Goal: Task Accomplishment & Management: Manage account settings

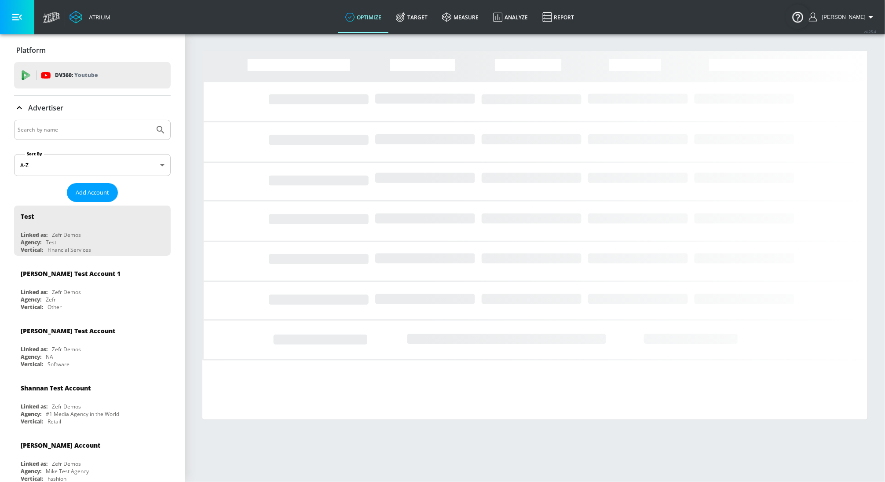
click at [66, 128] on input "Search by name" at bounding box center [84, 129] width 133 height 11
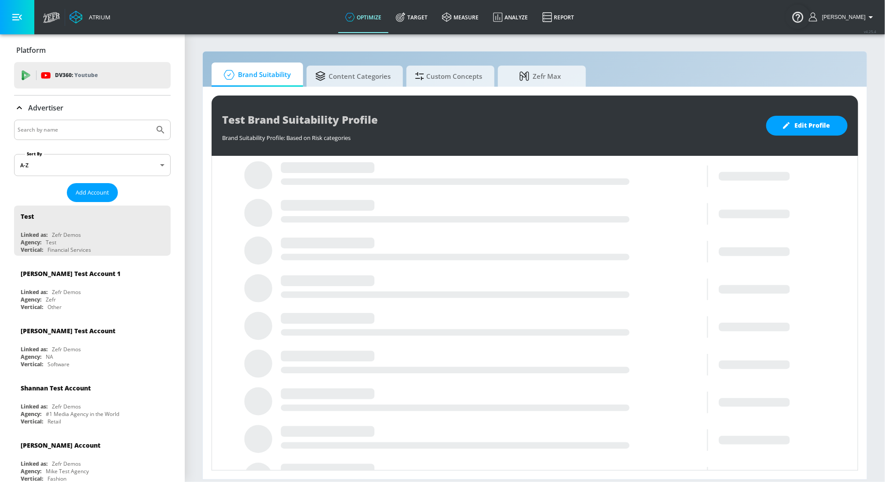
click at [64, 129] on input "Search by name" at bounding box center [84, 129] width 133 height 11
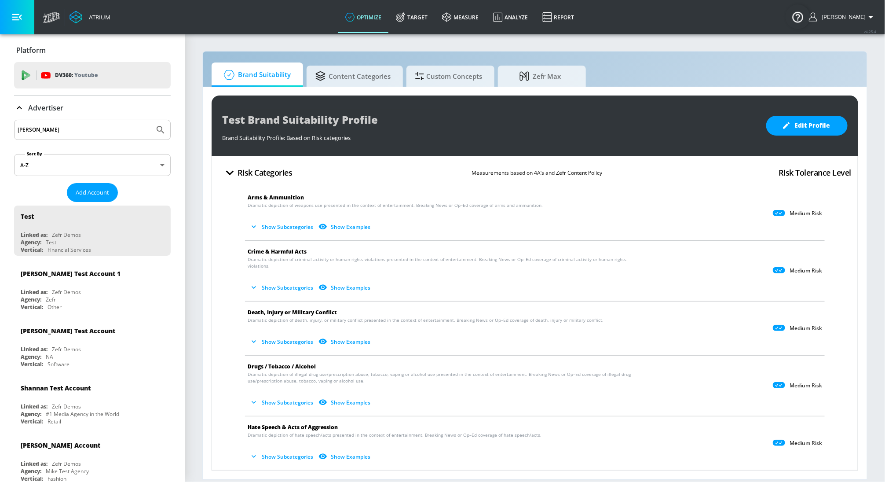
type input "[PERSON_NAME]"
click at [159, 126] on icon "Submit Search" at bounding box center [160, 129] width 7 height 7
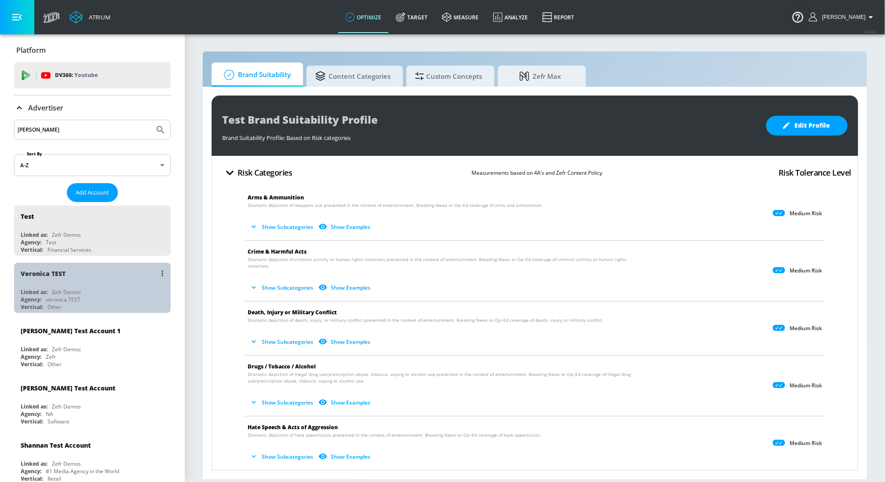
click at [118, 271] on div "Veronica TEST" at bounding box center [95, 273] width 148 height 21
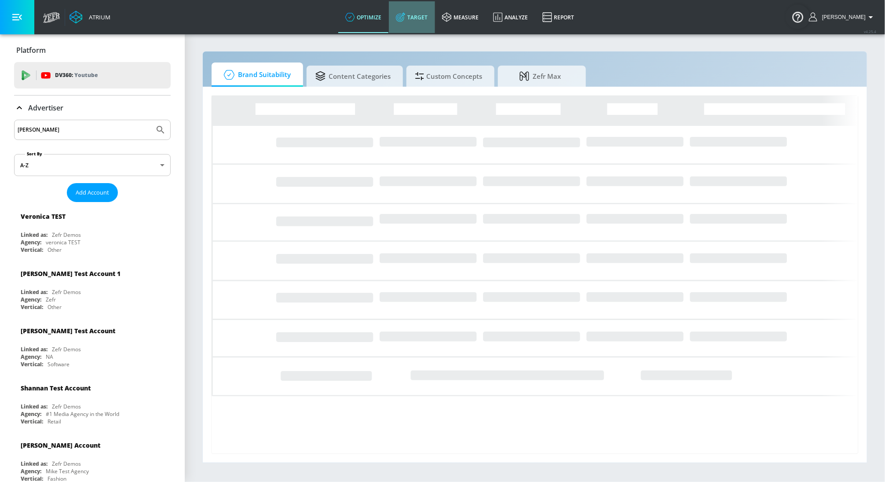
click at [415, 15] on link "Target" at bounding box center [412, 17] width 46 height 32
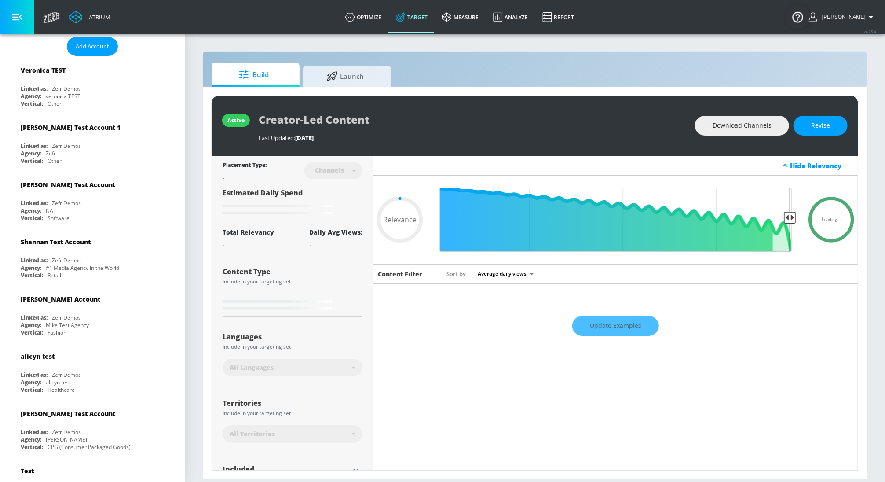
scroll to position [77, 0]
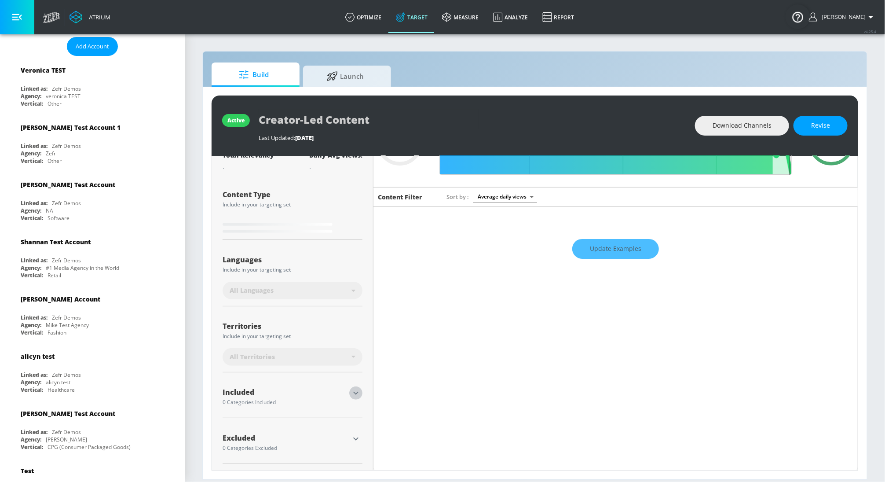
click at [351, 394] on icon "button" at bounding box center [356, 393] width 11 height 11
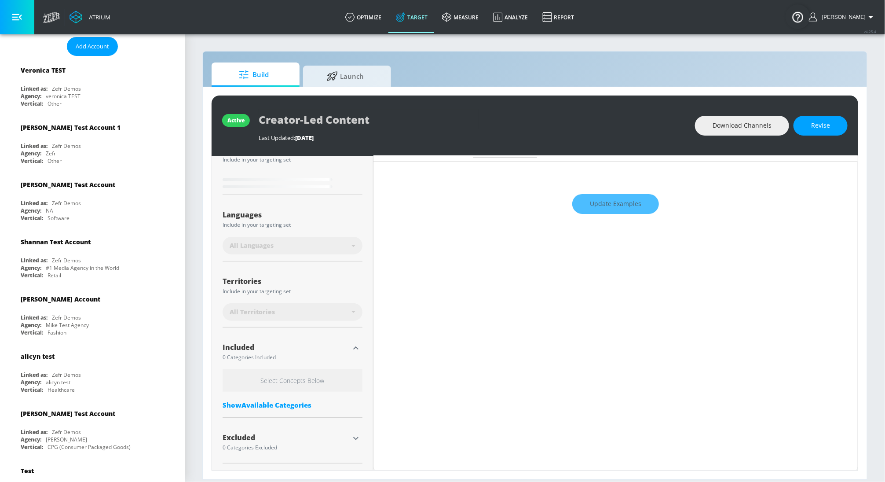
click at [293, 379] on h6 "Select Concepts Below" at bounding box center [293, 380] width 140 height 22
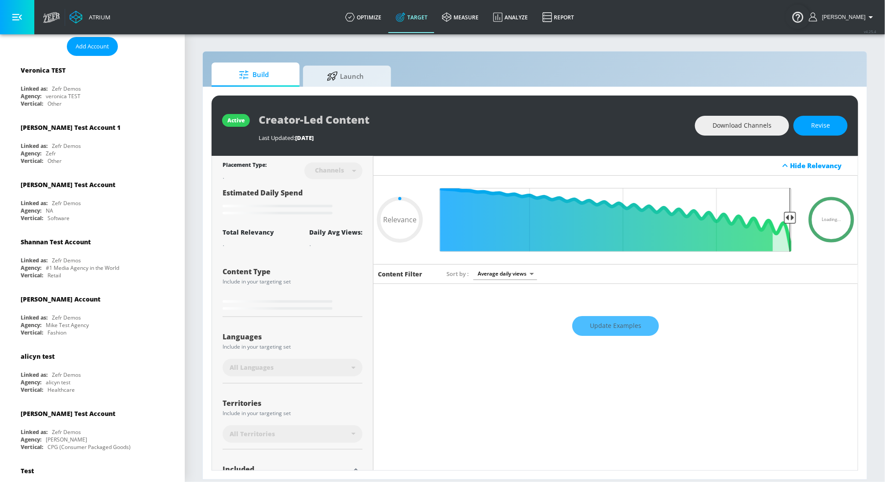
type input "0.75"
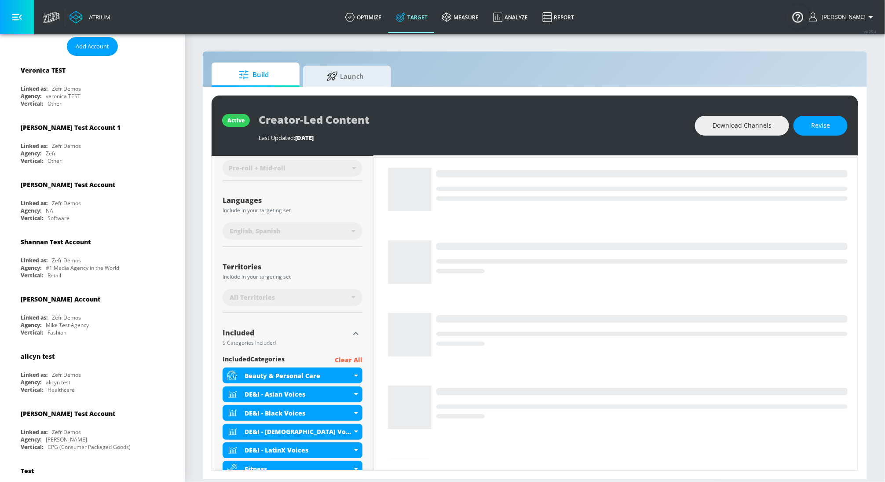
scroll to position [267, 0]
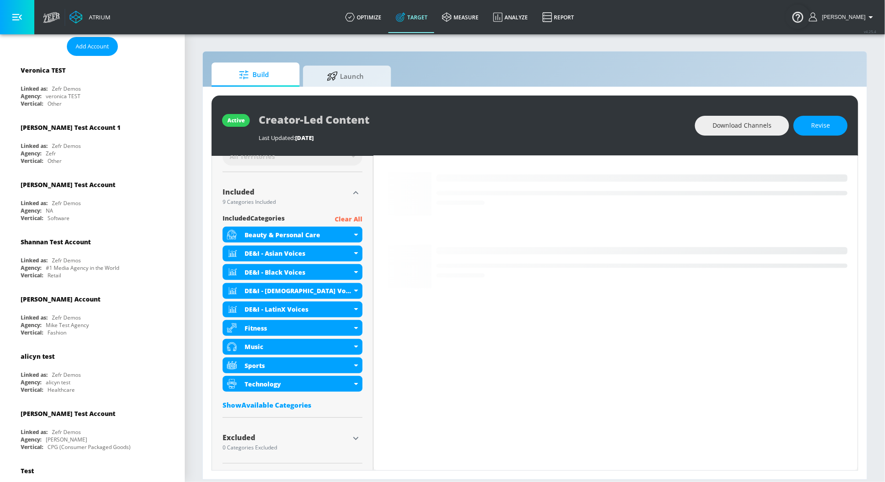
click at [292, 400] on div "Show Available Categories" at bounding box center [293, 404] width 140 height 9
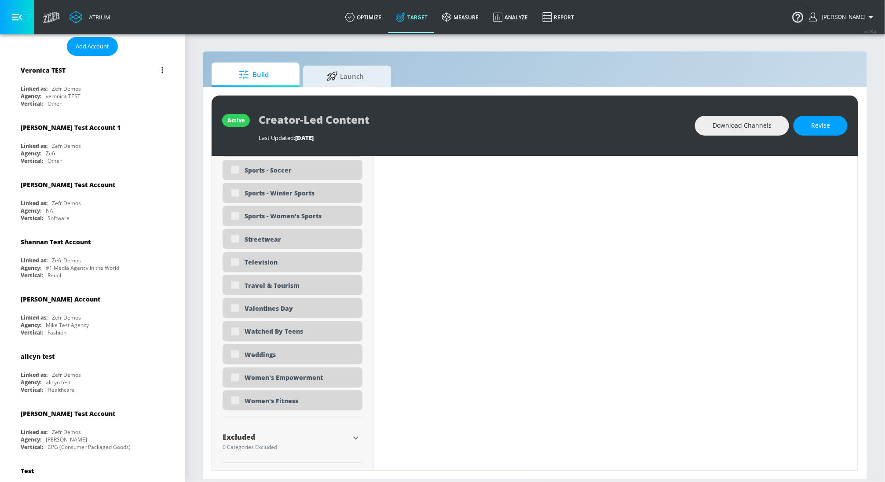
scroll to position [0, 0]
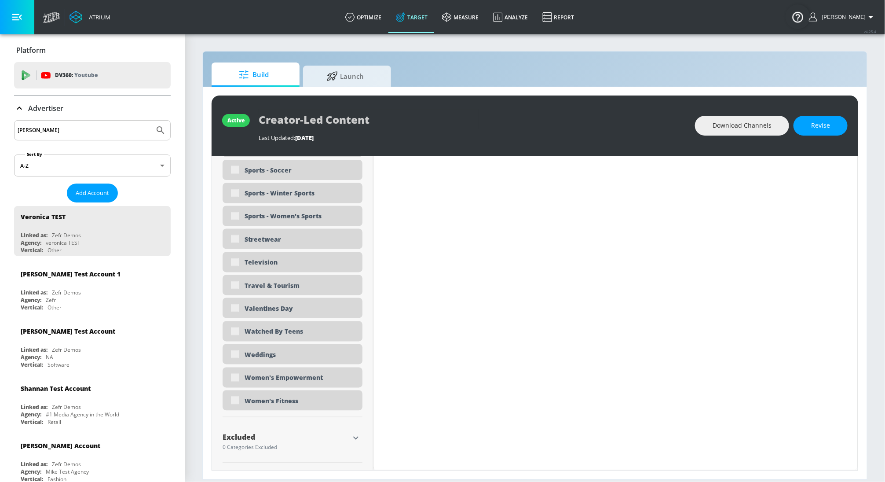
click at [74, 130] on input "[PERSON_NAME]" at bounding box center [84, 130] width 133 height 11
type input "s"
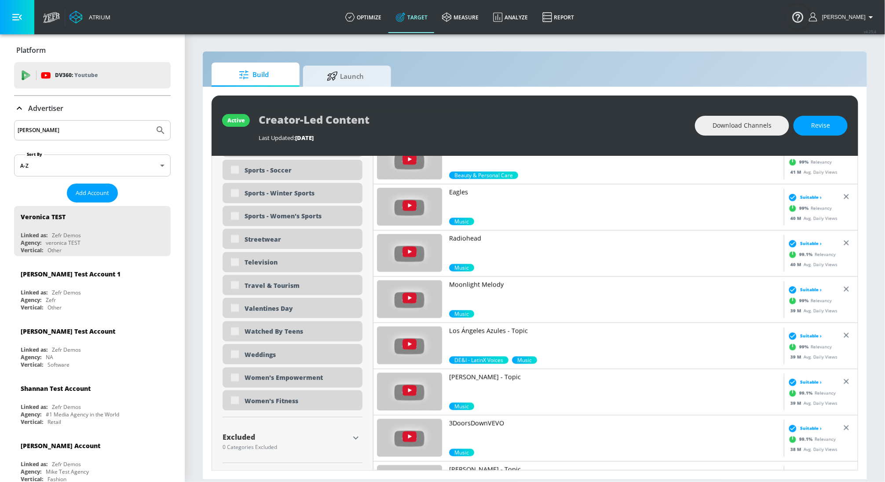
type input "[PERSON_NAME]"
click at [151, 121] on button "Submit Search" at bounding box center [160, 130] width 19 height 19
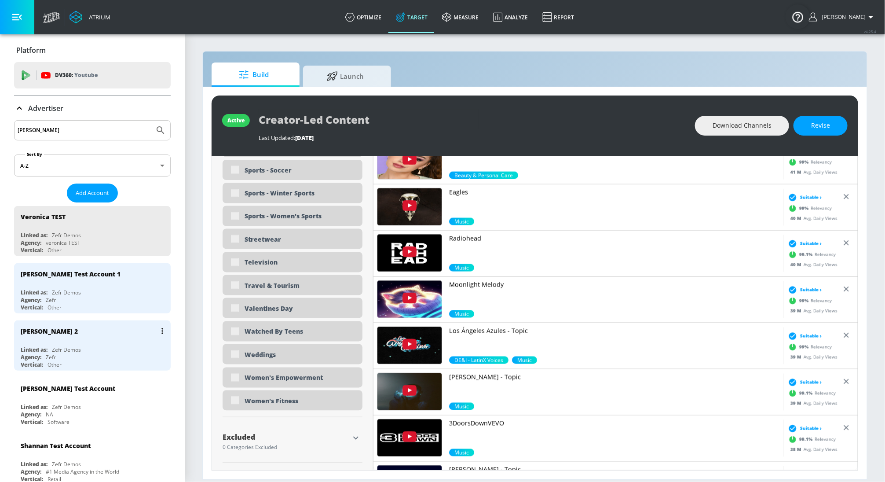
click at [59, 336] on div "[PERSON_NAME] 2" at bounding box center [95, 330] width 148 height 21
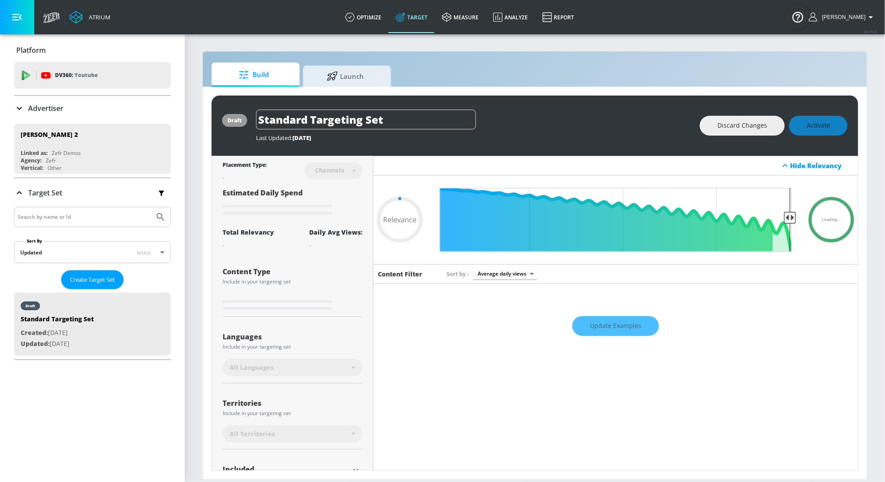
scroll to position [77, 0]
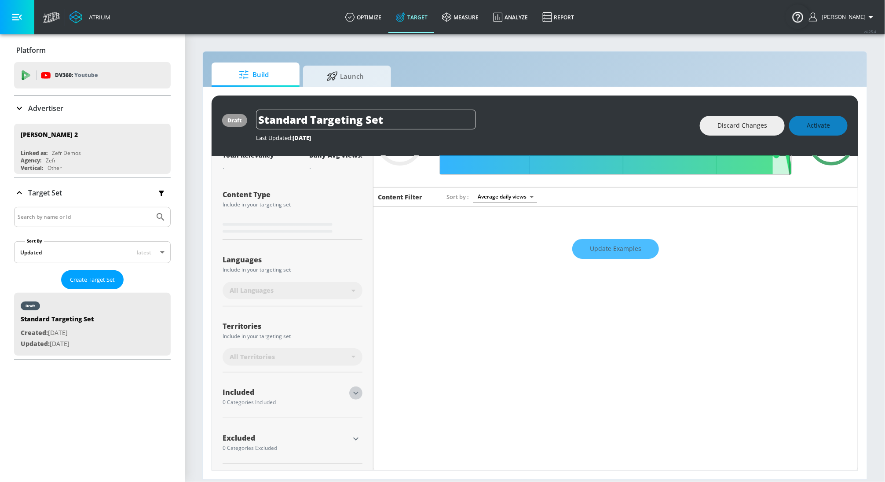
click at [358, 392] on icon "button" at bounding box center [356, 393] width 11 height 11
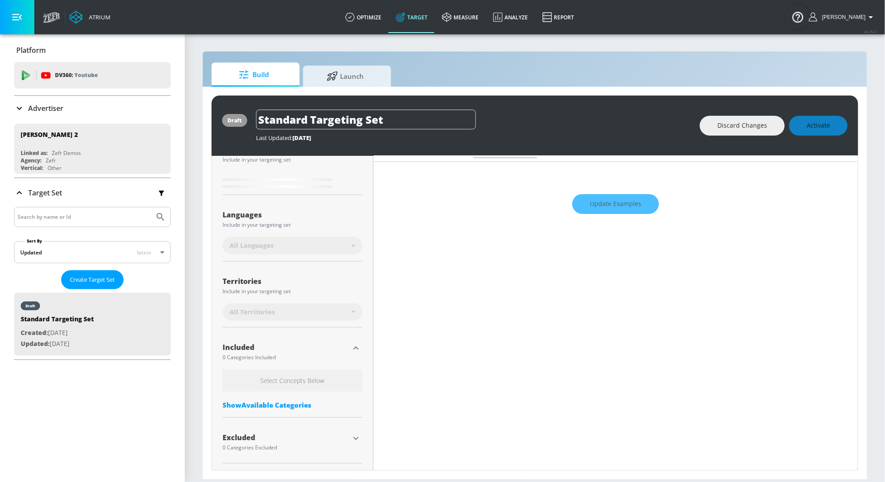
click at [300, 404] on div "Show Available Categories" at bounding box center [293, 404] width 140 height 9
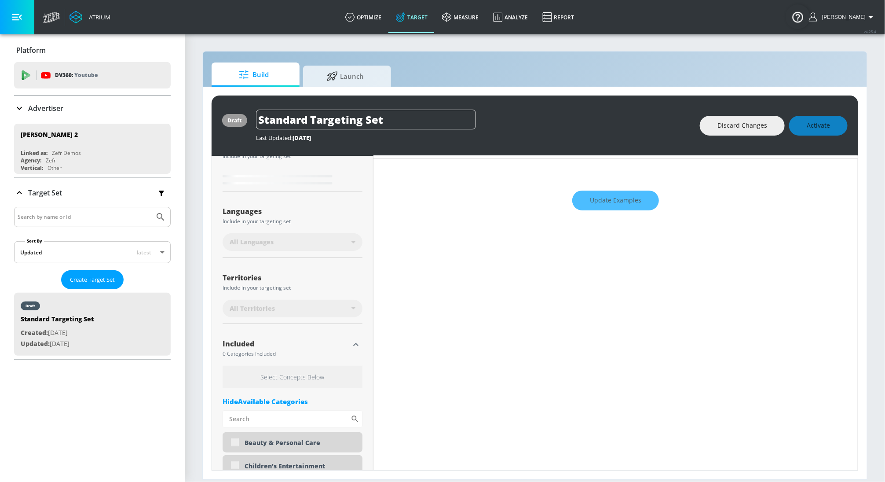
scroll to position [29, 0]
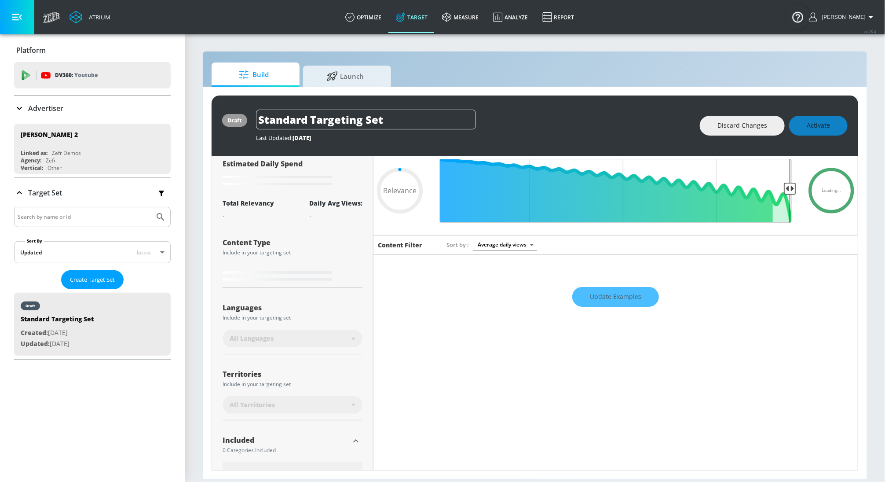
type input "0.6"
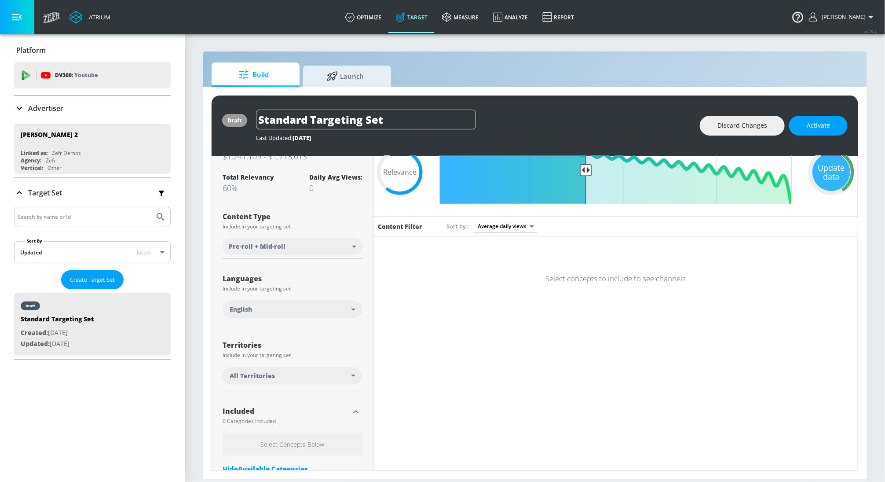
scroll to position [387, 0]
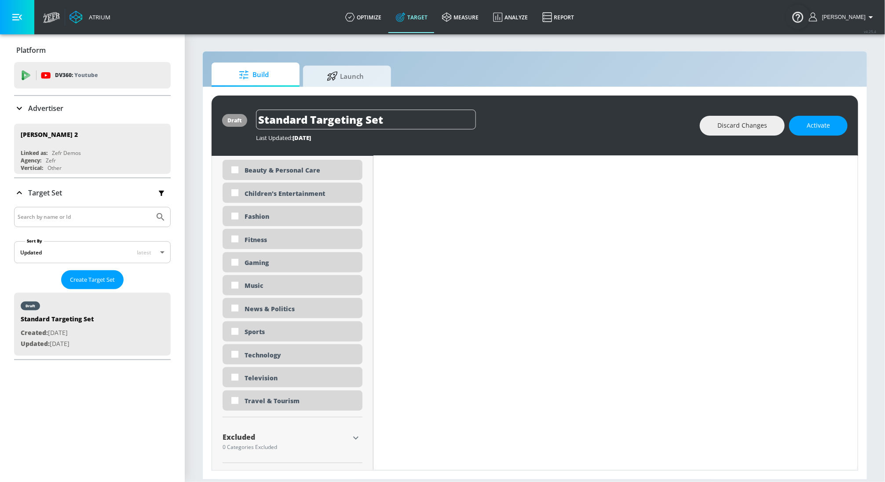
click at [54, 110] on p "Advertiser" at bounding box center [45, 108] width 35 height 10
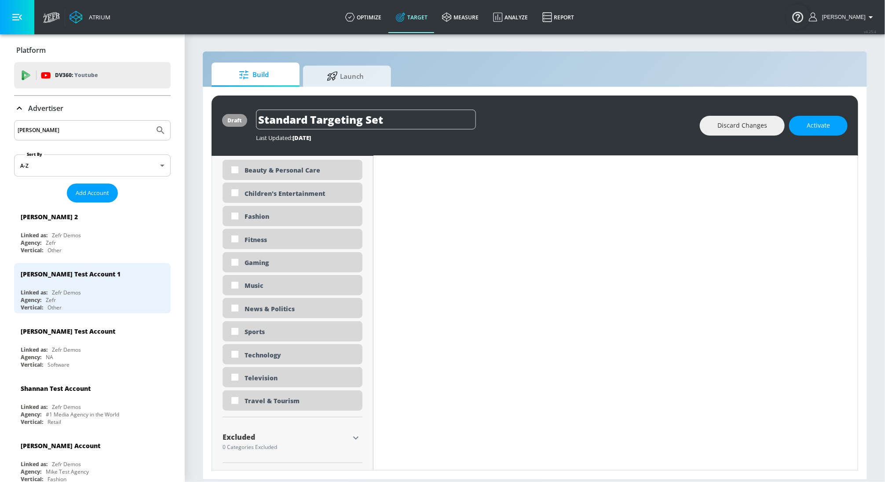
click at [34, 128] on input "[PERSON_NAME]" at bounding box center [84, 130] width 133 height 11
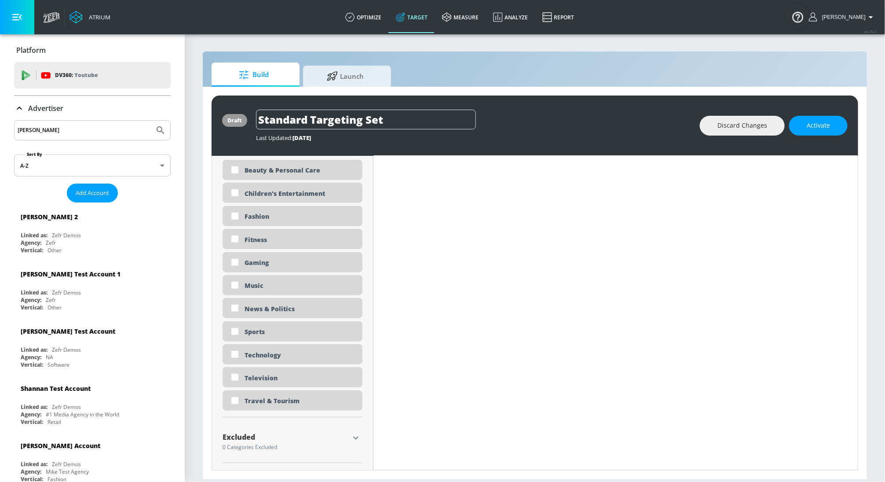
type input "[PERSON_NAME]"
click at [165, 130] on icon "Submit Search" at bounding box center [160, 130] width 11 height 11
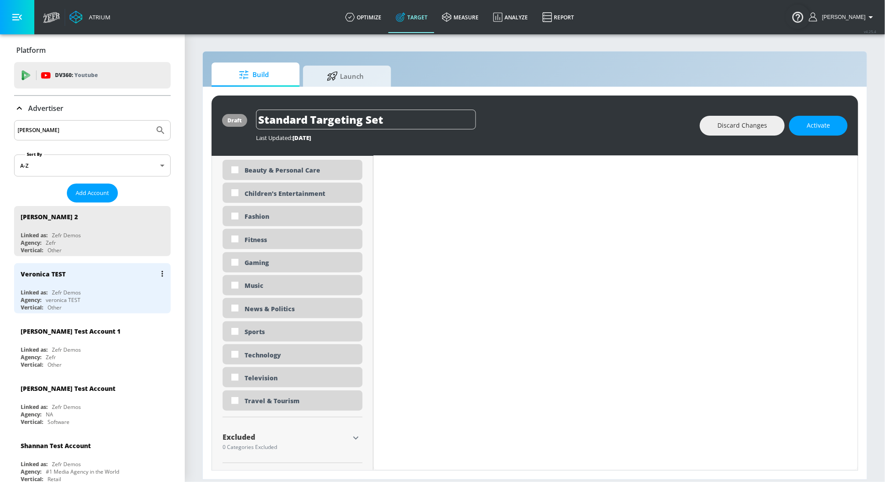
click at [83, 281] on div "Veronica TEST" at bounding box center [95, 273] width 148 height 21
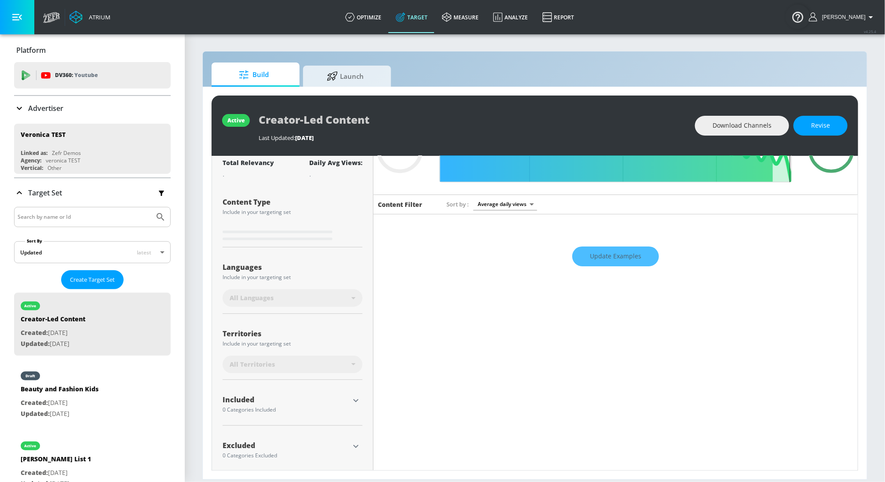
scroll to position [77, 0]
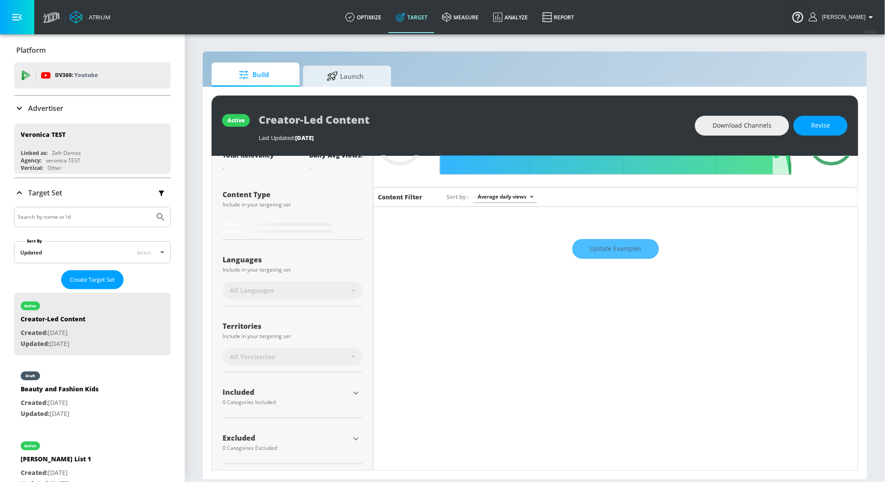
click at [358, 390] on icon "button" at bounding box center [356, 393] width 11 height 11
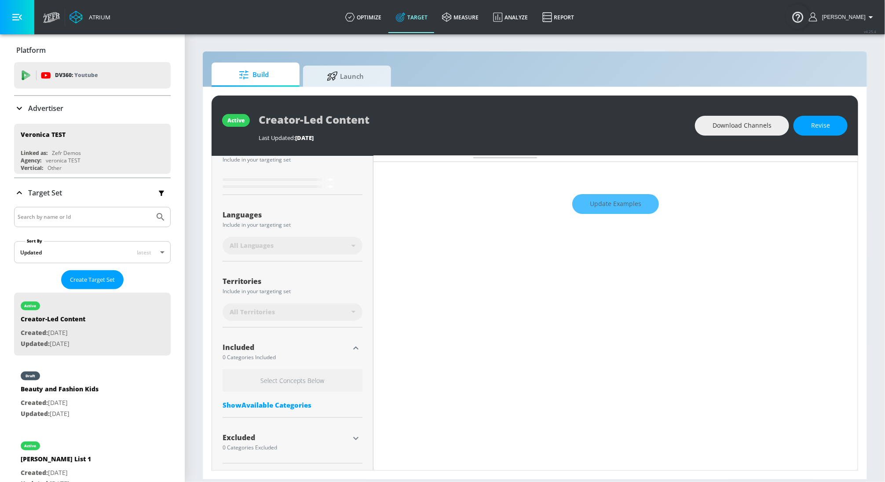
type input "0.75"
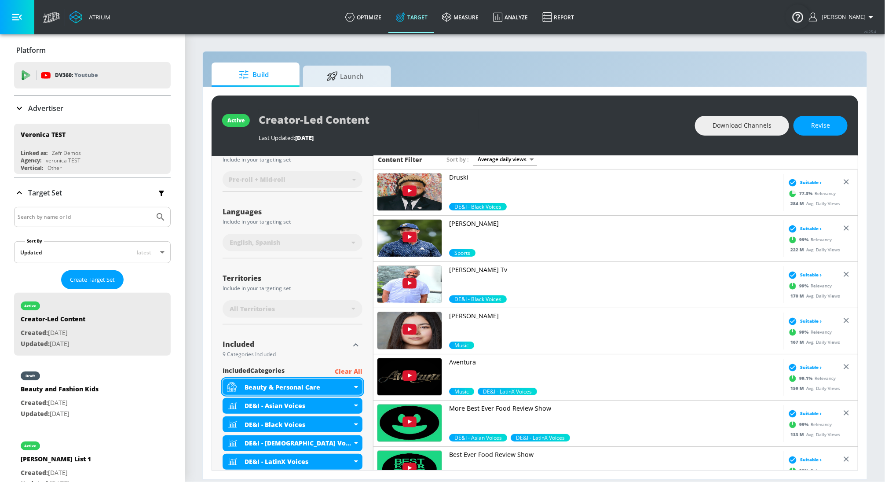
scroll to position [267, 0]
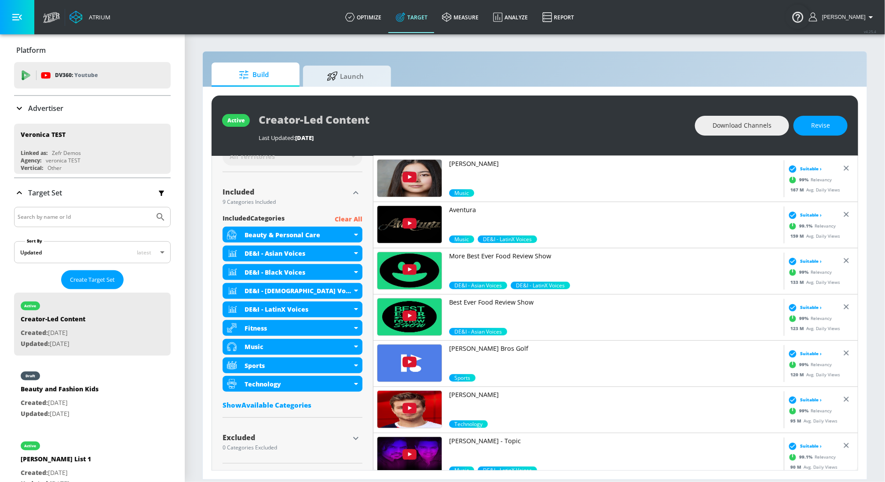
click at [302, 405] on div "Show Available Categories" at bounding box center [293, 404] width 140 height 9
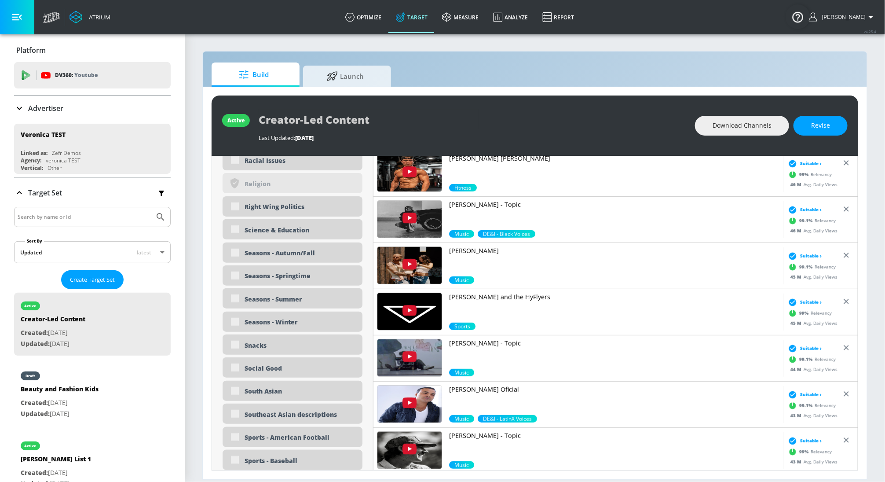
scroll to position [2168, 0]
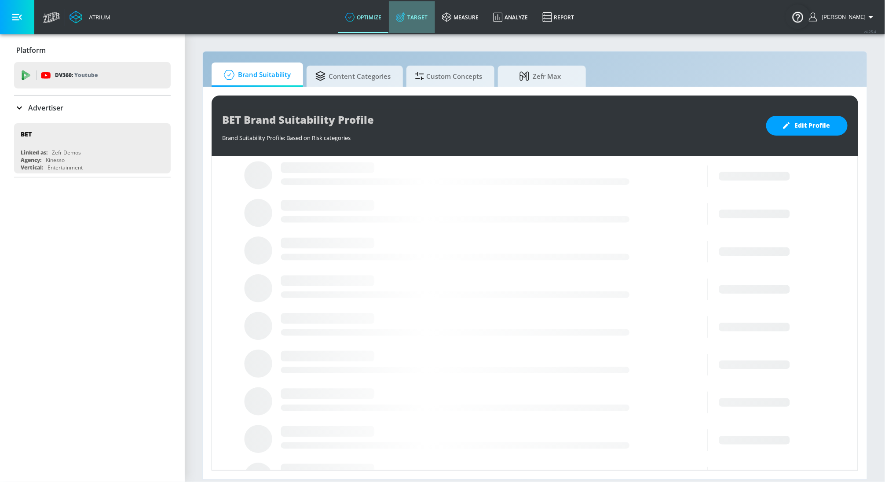
click at [416, 23] on link "Target" at bounding box center [412, 17] width 46 height 32
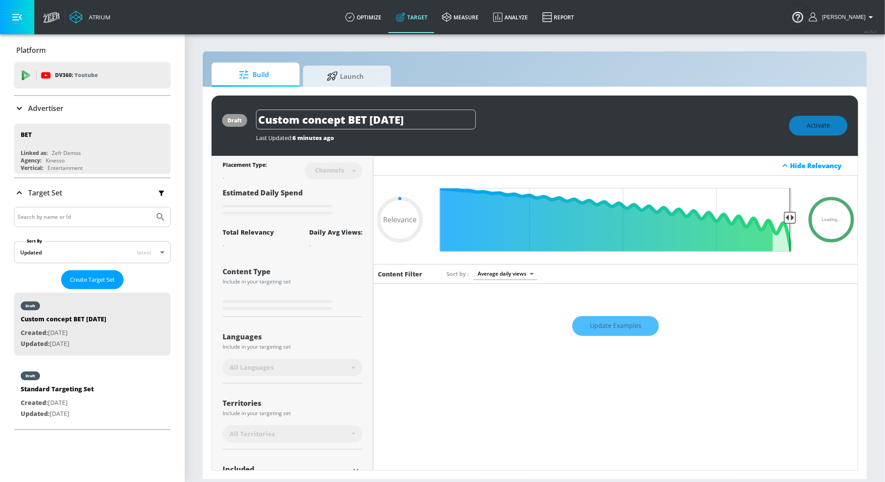
scroll to position [77, 0]
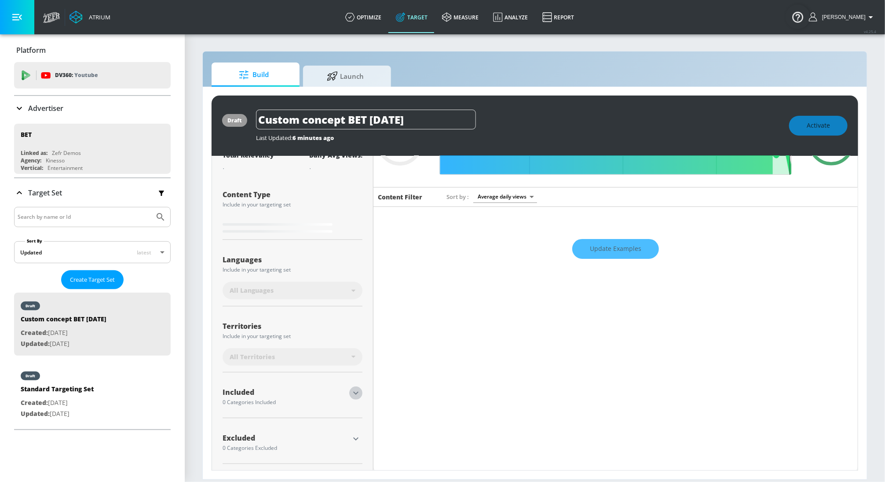
click at [358, 394] on icon "button" at bounding box center [356, 393] width 11 height 11
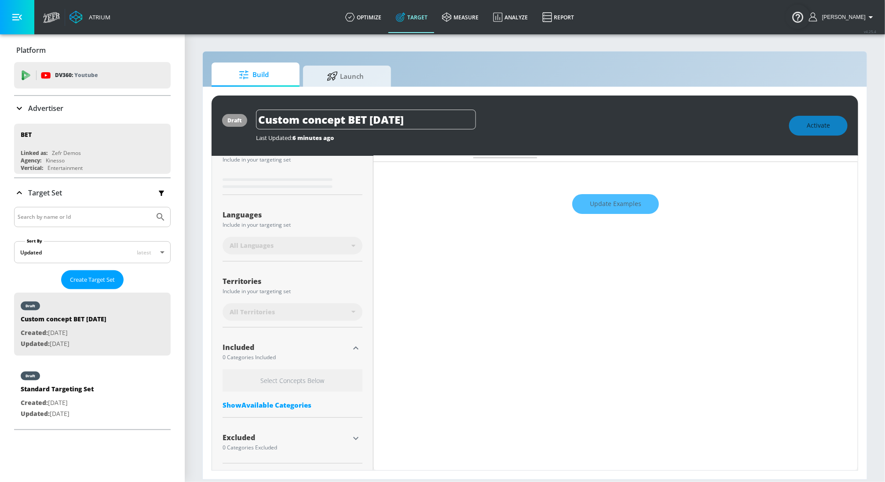
click at [300, 407] on div "Show Available Categories" at bounding box center [293, 404] width 140 height 9
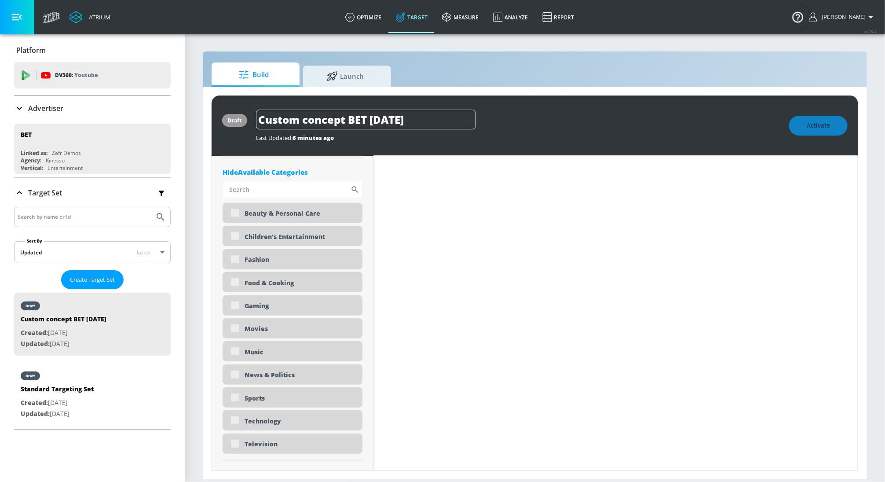
type input "0.6"
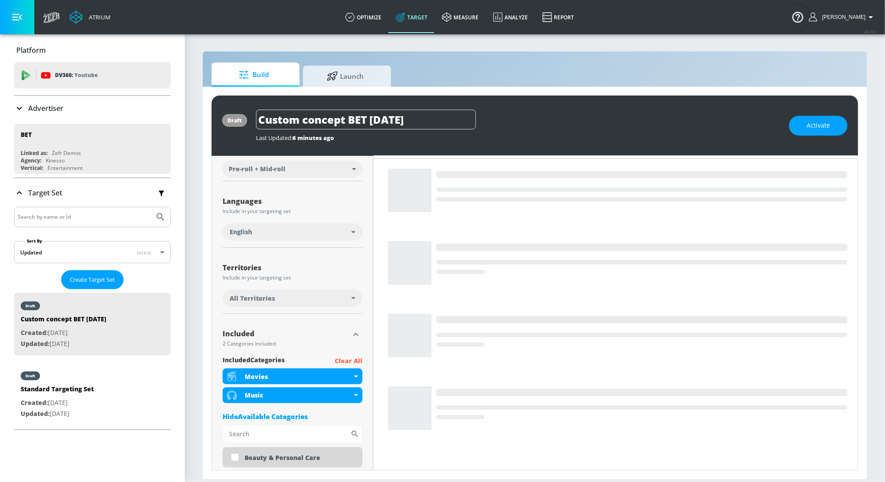
scroll to position [22, 0]
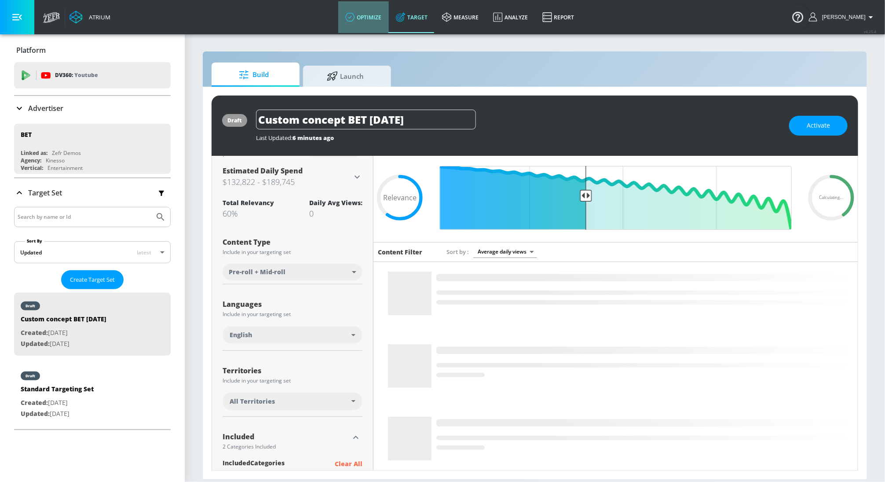
click at [355, 19] on icon at bounding box center [350, 17] width 10 height 10
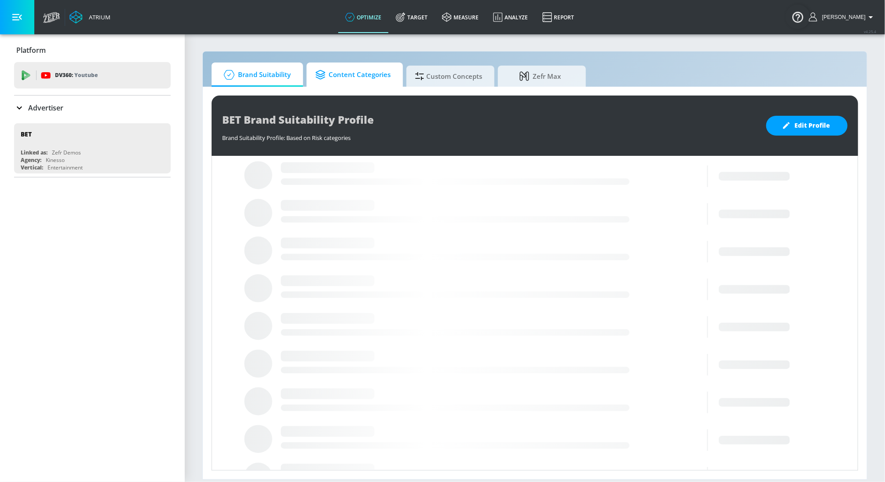
click at [374, 68] on span "Content Categories" at bounding box center [352, 74] width 75 height 21
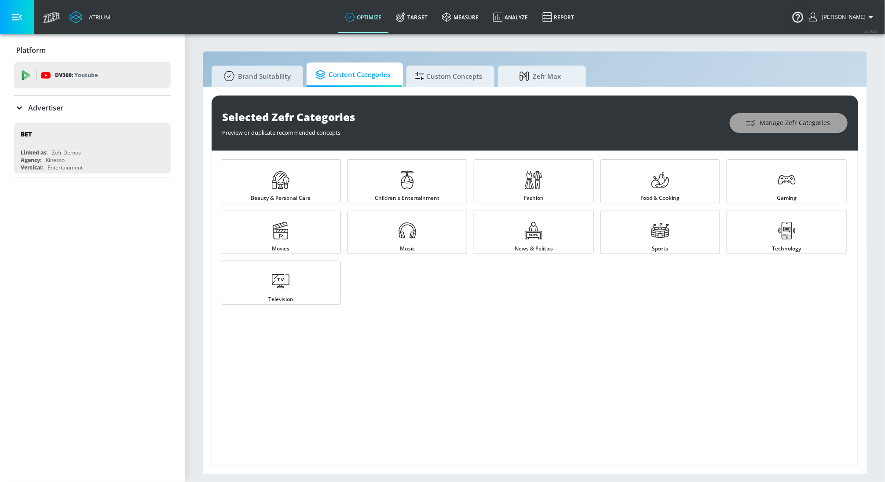
click at [820, 128] on button "Manage Zefr Categories" at bounding box center [789, 123] width 118 height 20
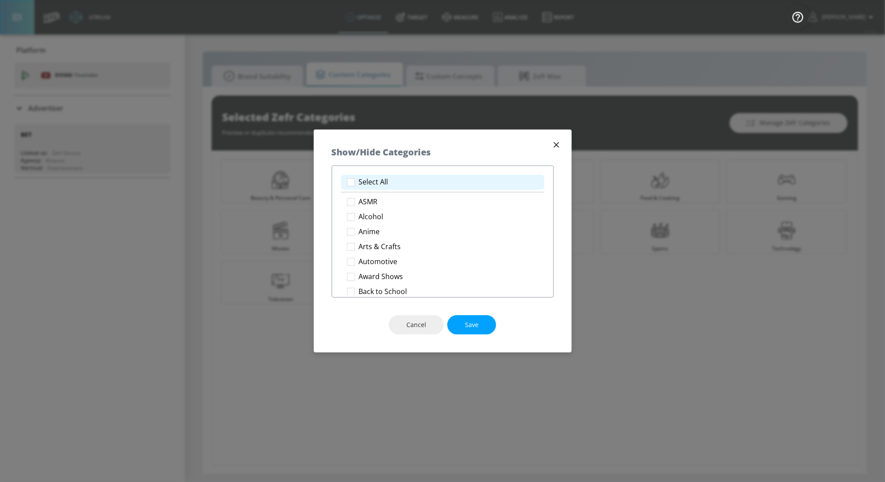
click at [393, 184] on li "Select All" at bounding box center [443, 182] width 204 height 15
checkbox input "true"
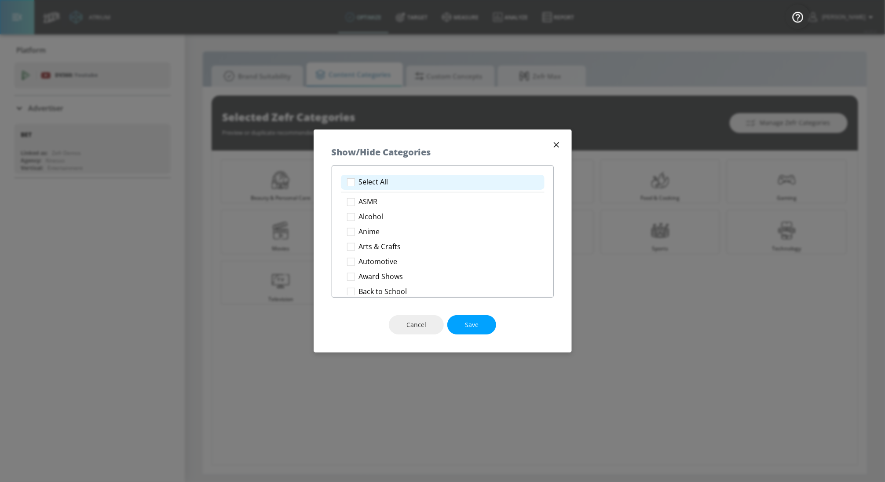
checkbox input "true"
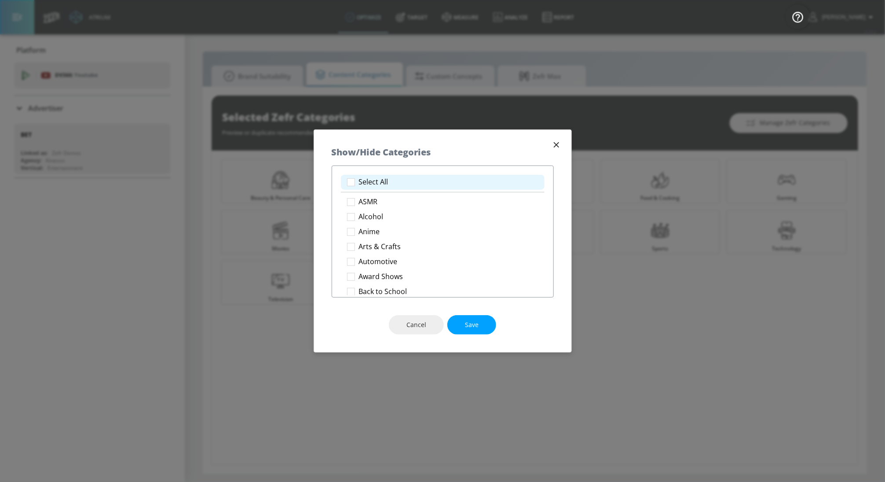
checkbox input "true"
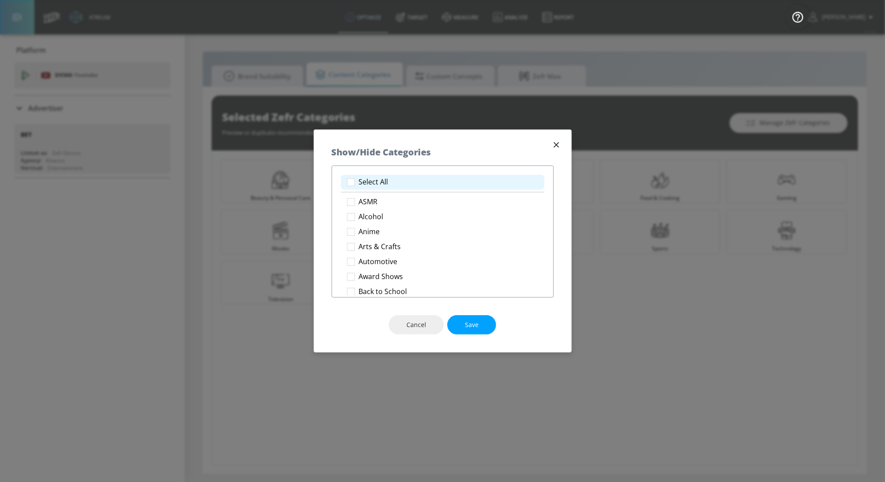
checkbox input "true"
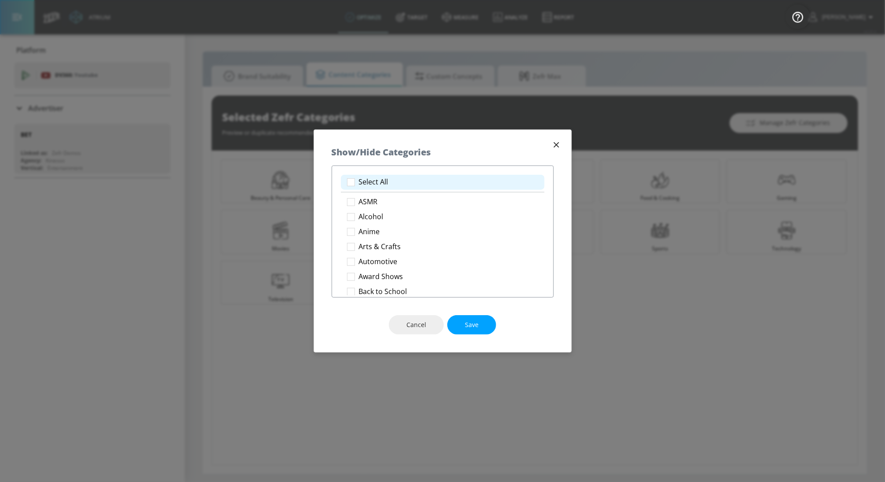
checkbox input "true"
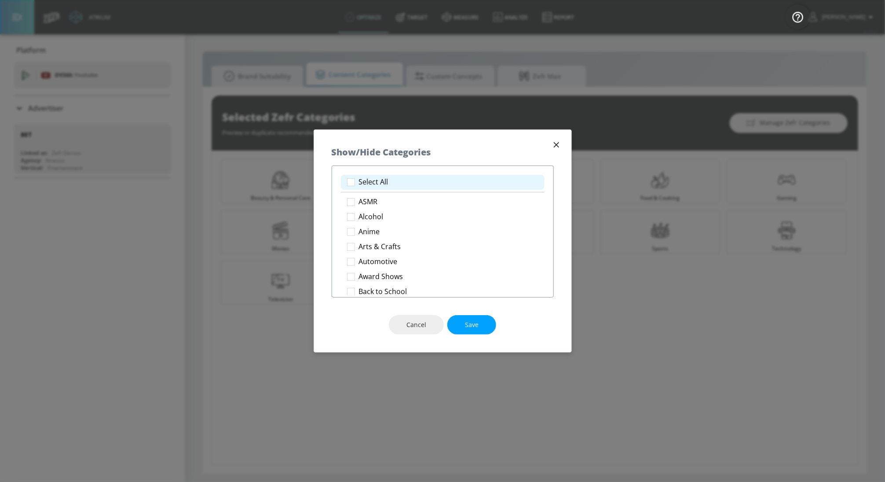
checkbox input "true"
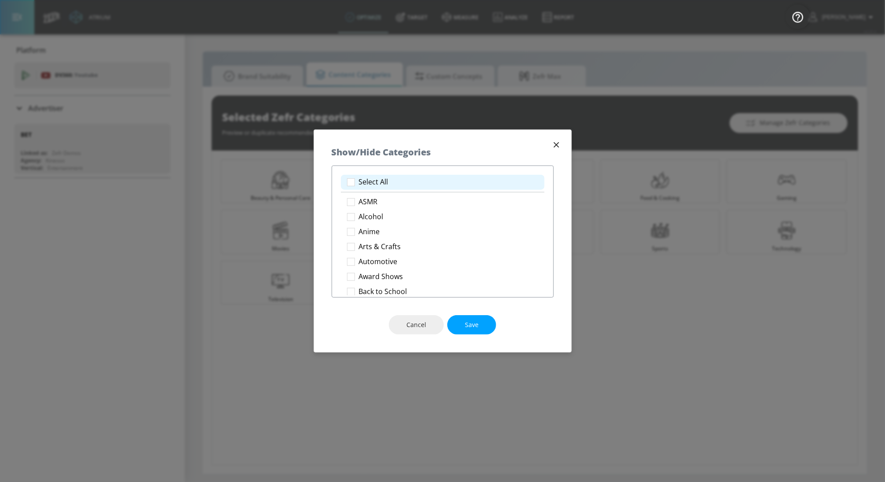
checkbox input "true"
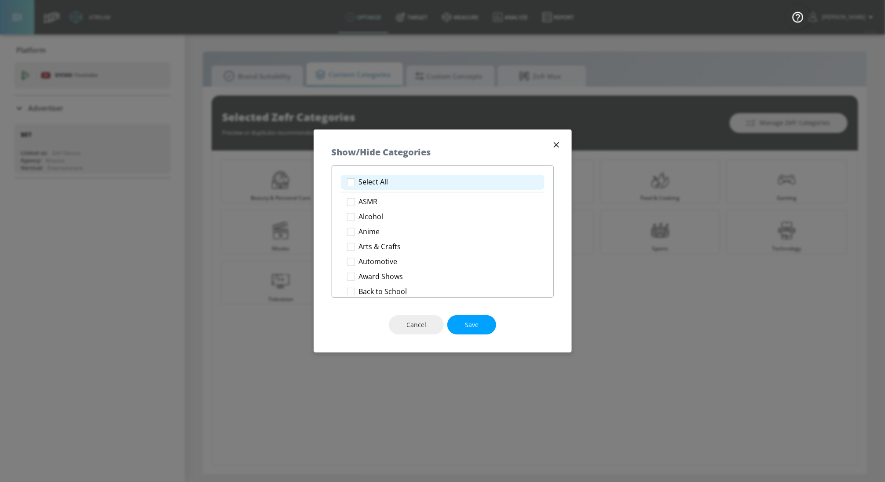
checkbox input "true"
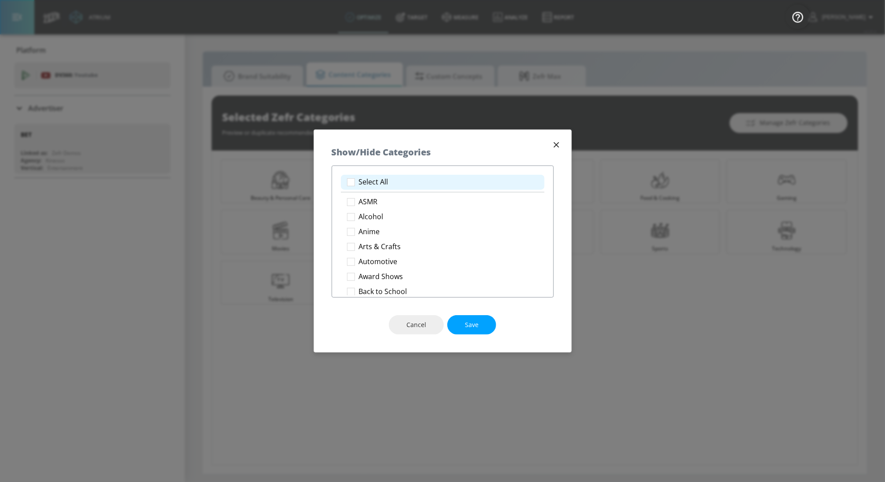
checkbox input "true"
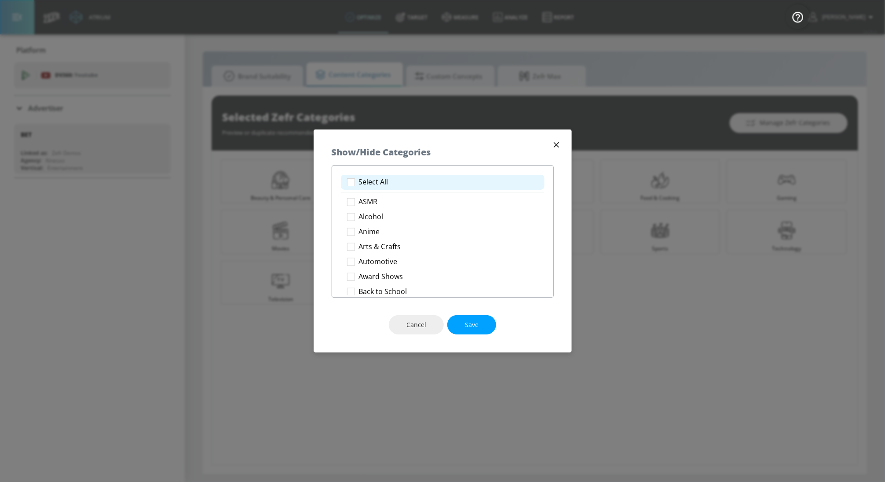
checkbox input "true"
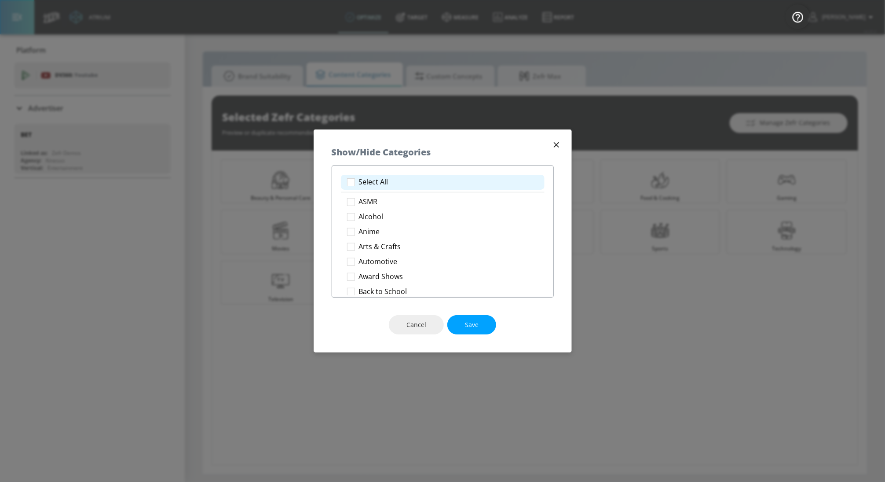
checkbox input "true"
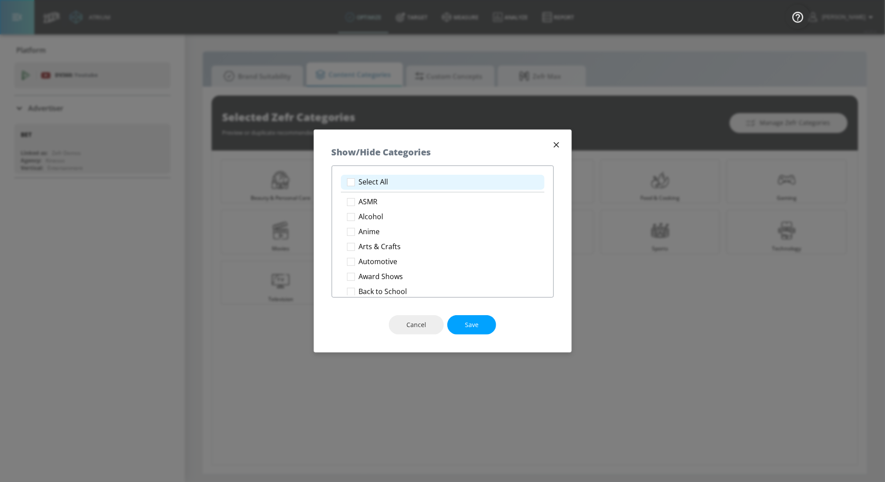
checkbox input "true"
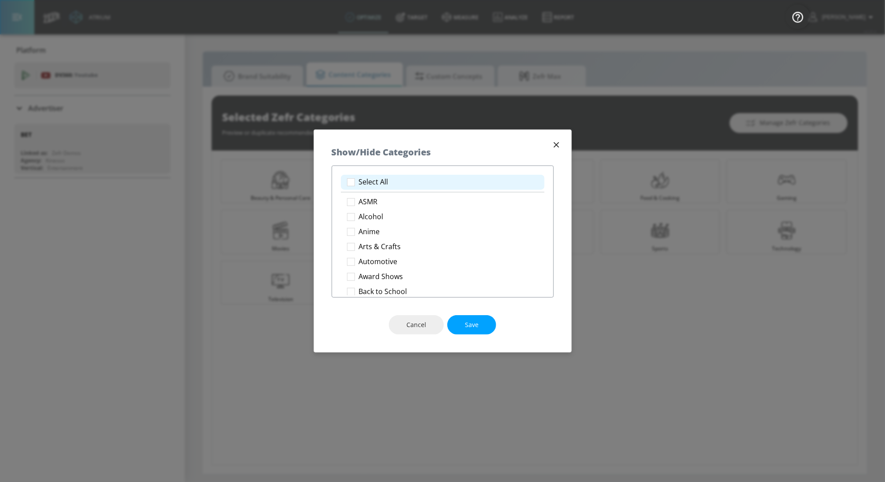
checkbox input "true"
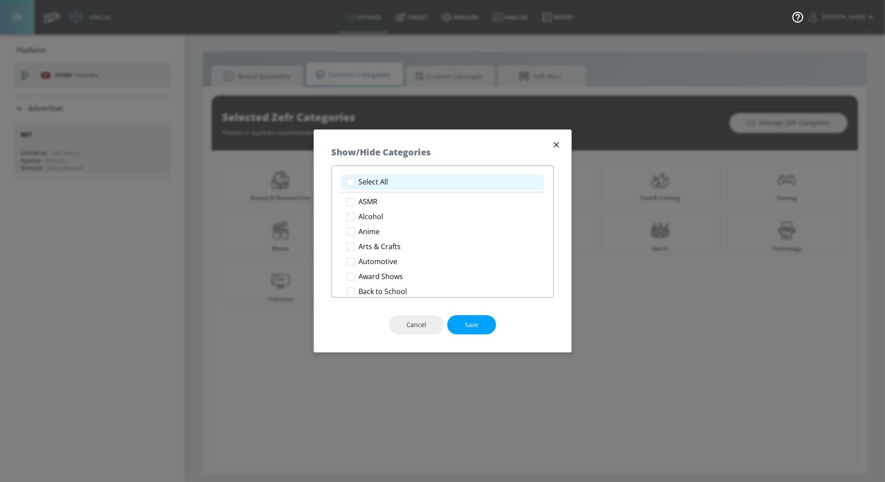
checkbox input "true"
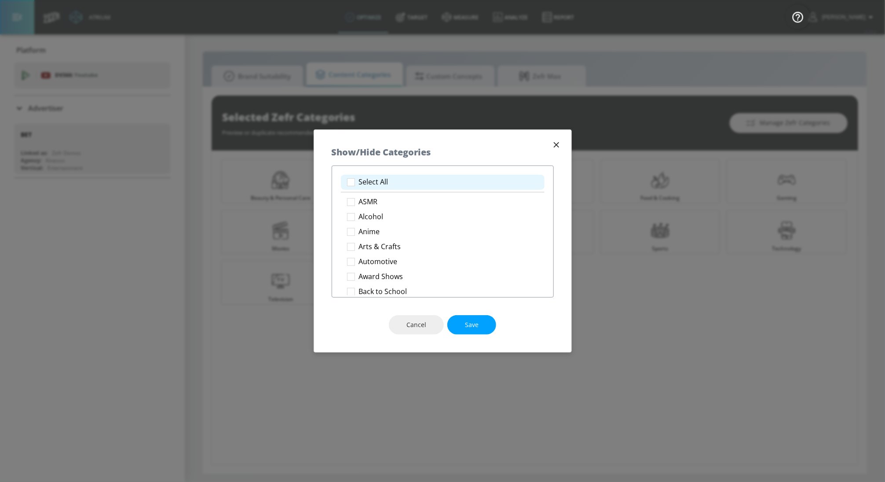
checkbox input "true"
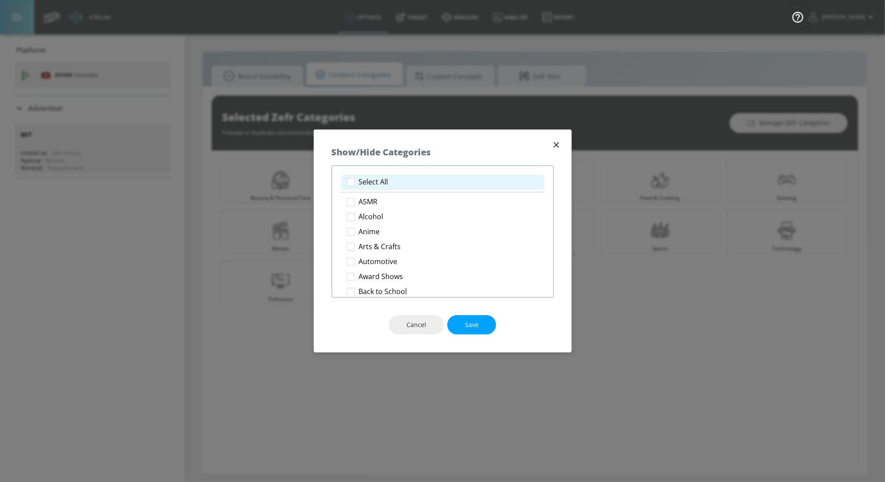
checkbox input "true"
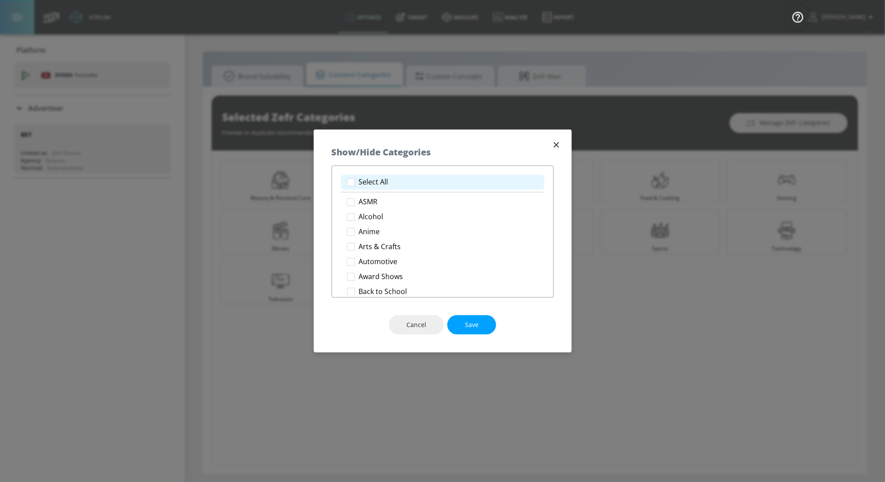
checkbox input "true"
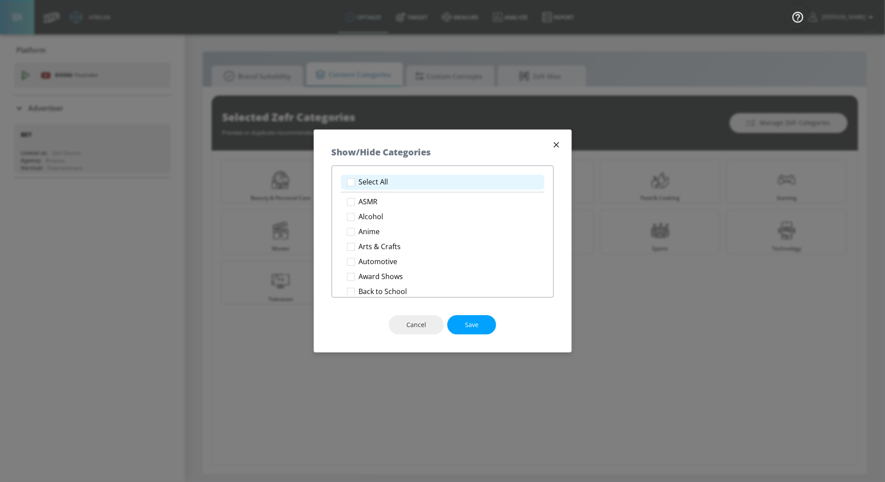
checkbox input "true"
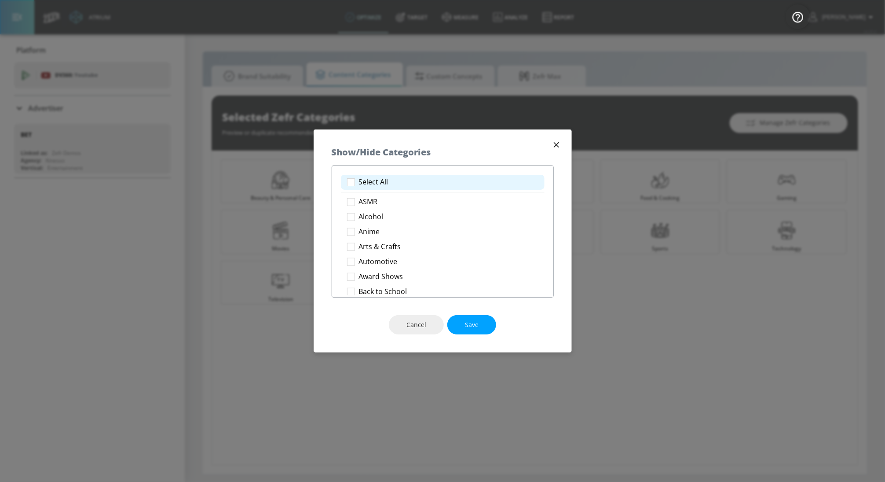
checkbox input "true"
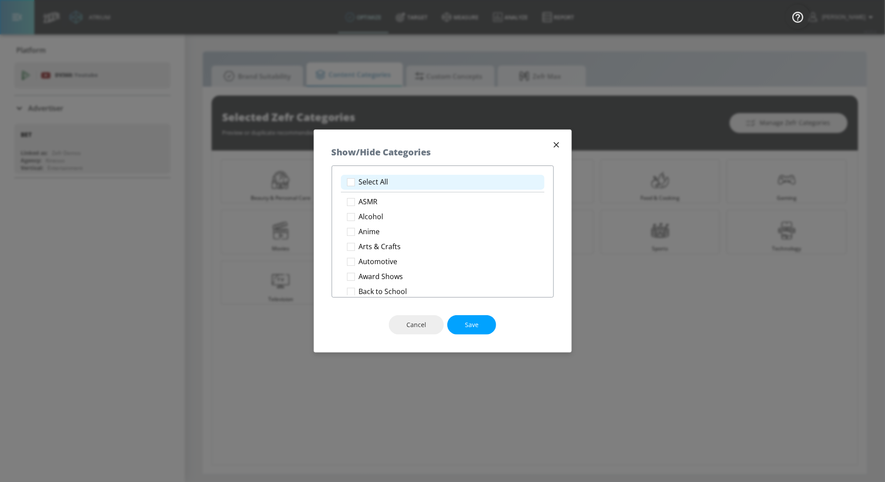
checkbox input "true"
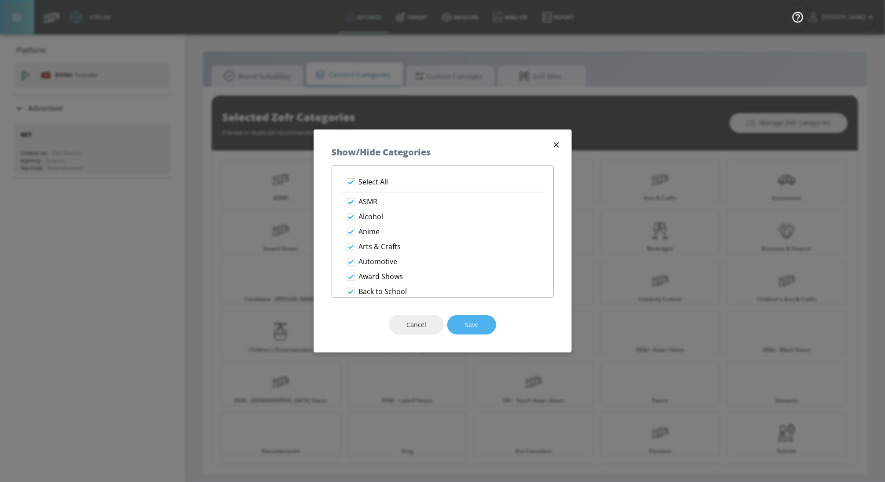
click at [471, 334] on button "Save" at bounding box center [471, 325] width 49 height 20
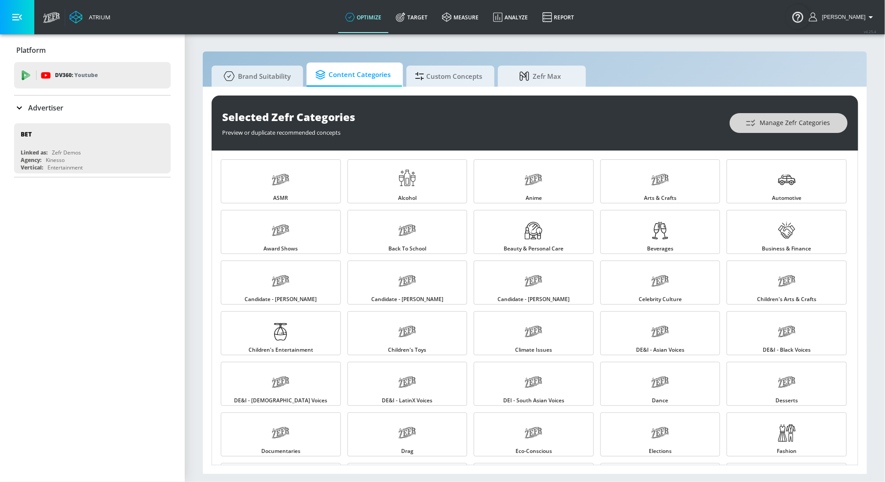
click at [790, 127] on span "Manage Zefr Categories" at bounding box center [788, 122] width 83 height 11
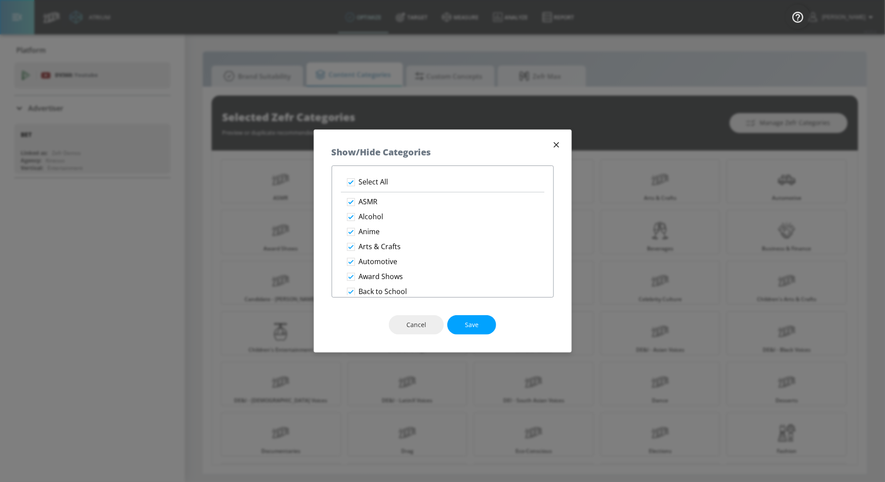
click at [563, 136] on div "Show/Hide Categories" at bounding box center [442, 148] width 257 height 36
click at [562, 138] on div "Show/Hide Categories" at bounding box center [442, 148] width 257 height 36
click at [559, 140] on icon "button" at bounding box center [557, 145] width 10 height 10
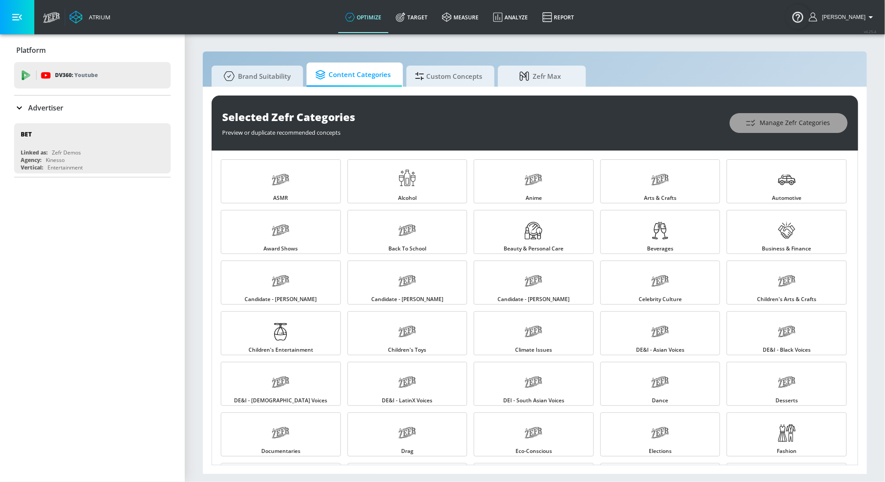
click at [794, 122] on span "Manage Zefr Categories" at bounding box center [788, 122] width 83 height 11
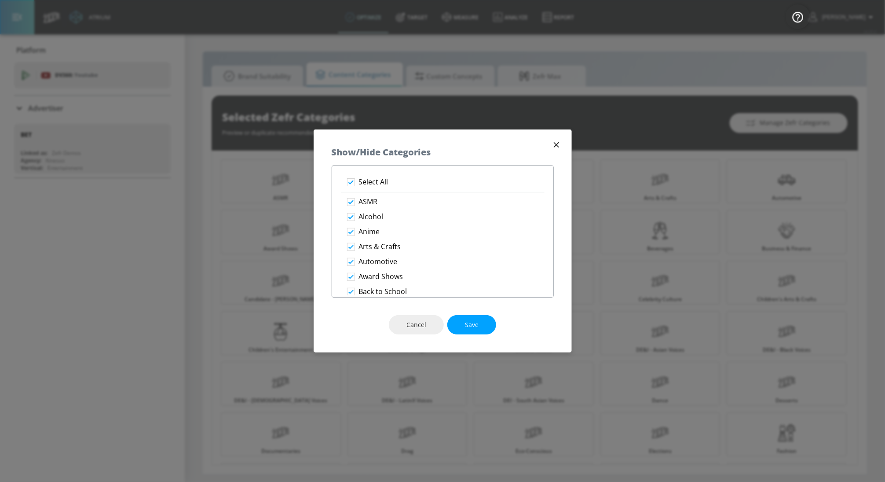
click at [553, 145] on icon "button" at bounding box center [557, 145] width 10 height 10
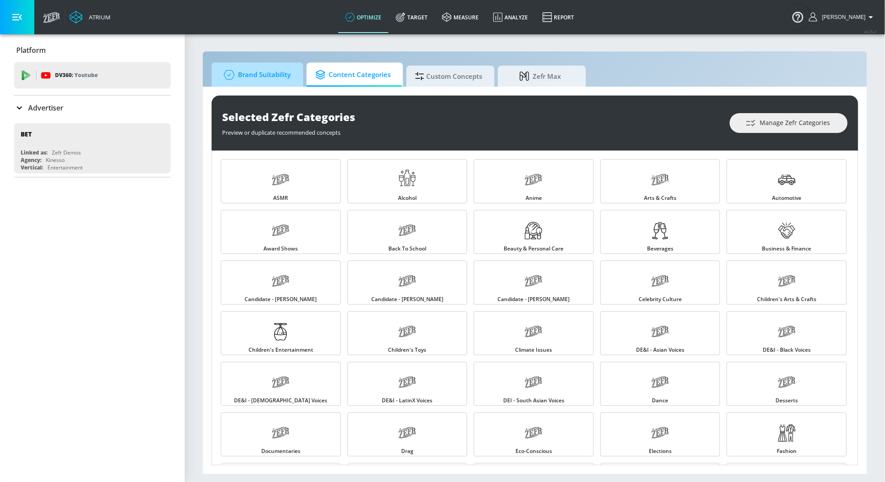
click at [289, 71] on span "Brand Suitability" at bounding box center [255, 74] width 70 height 21
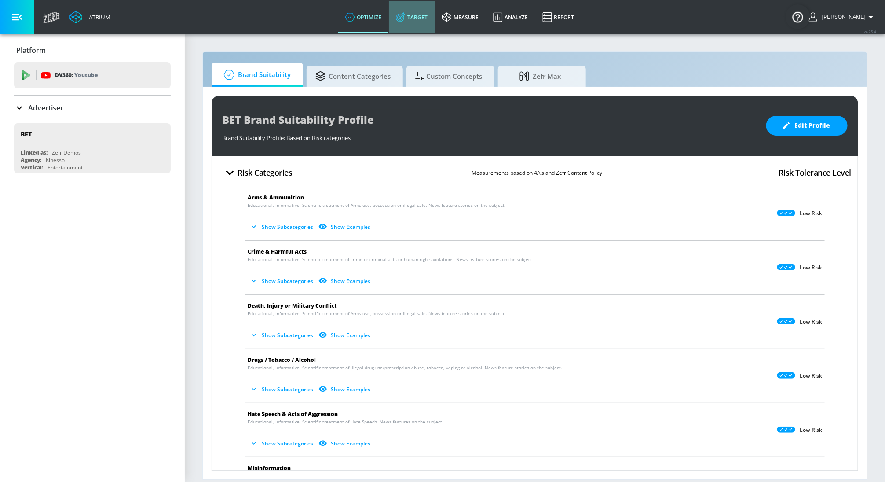
click at [430, 18] on link "Target" at bounding box center [412, 17] width 46 height 32
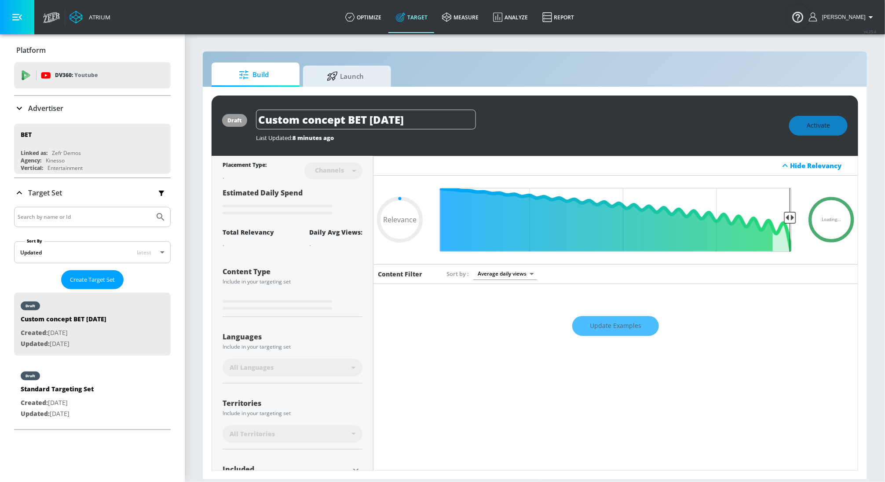
type input "0.6"
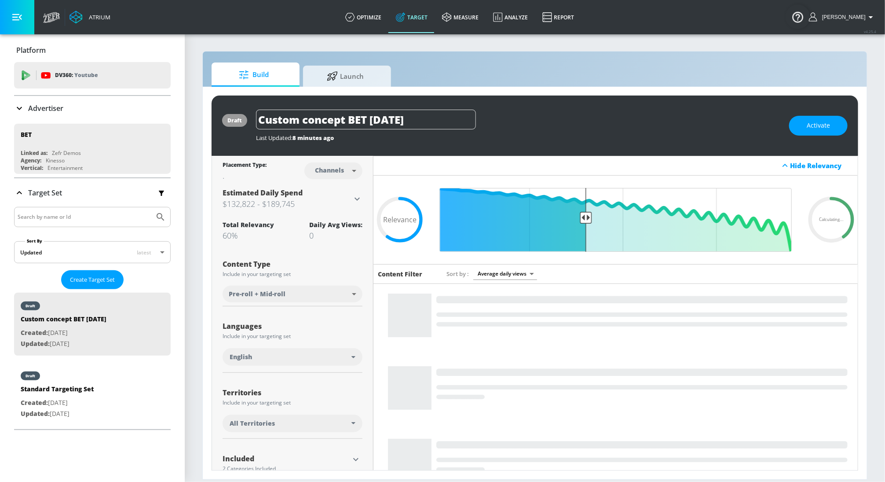
scroll to position [66, 0]
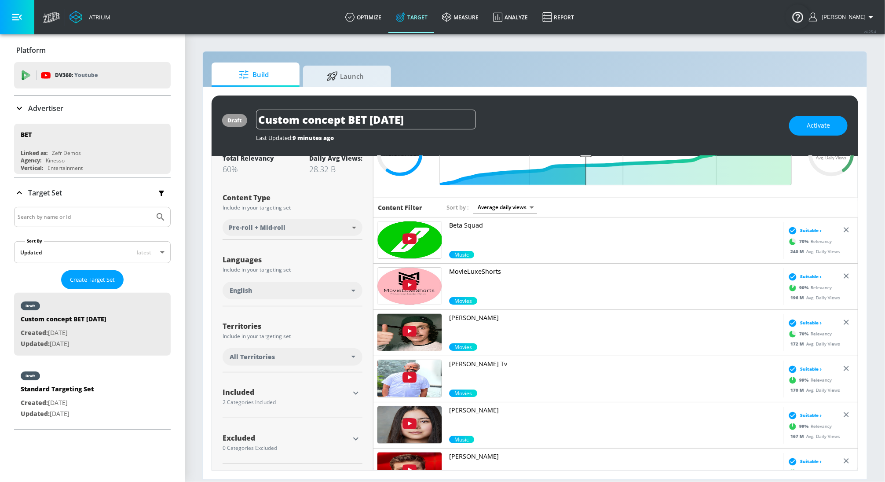
click at [354, 392] on icon "button" at bounding box center [355, 393] width 5 height 3
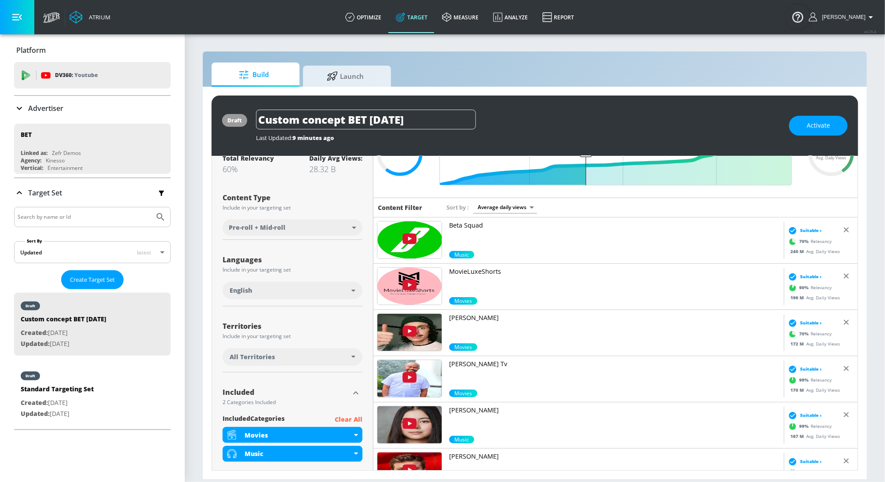
scroll to position [136, 0]
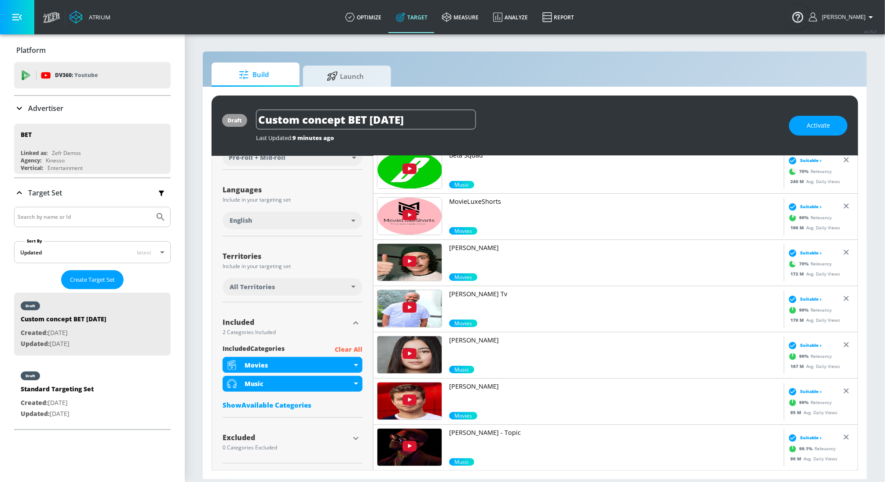
click at [326, 410] on div "included Categories Clear All Movies Music Show Available Categories" at bounding box center [293, 379] width 140 height 70
click at [307, 405] on div "Show Available Categories" at bounding box center [293, 404] width 140 height 9
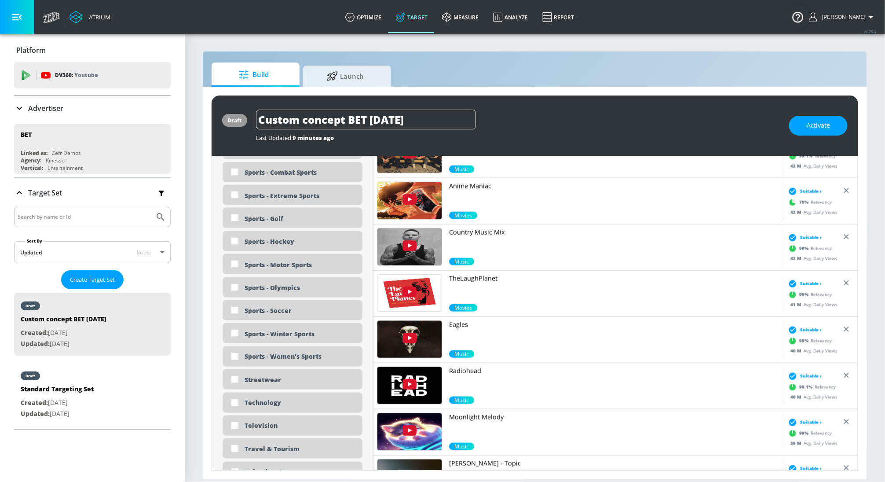
scroll to position [2625, 0]
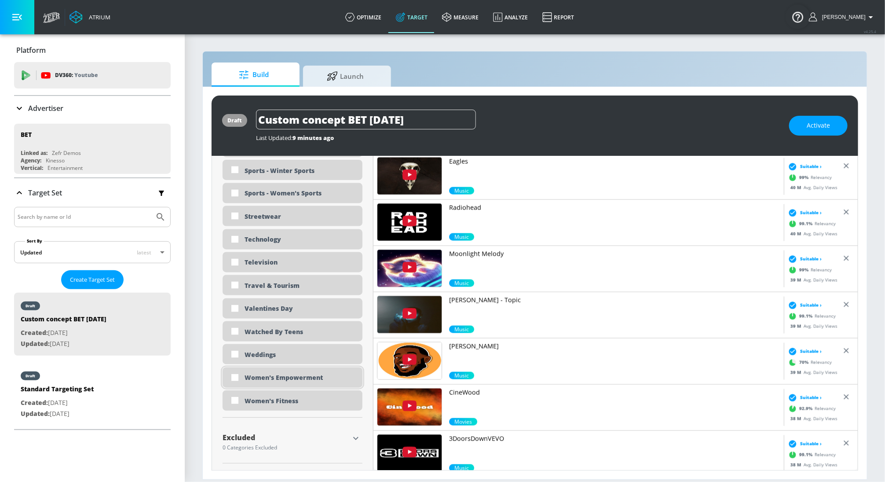
click at [311, 376] on div "Women's Empowerment" at bounding box center [300, 378] width 111 height 8
checkbox input "true"
click at [311, 376] on div "Women's Empowerment" at bounding box center [300, 378] width 111 height 8
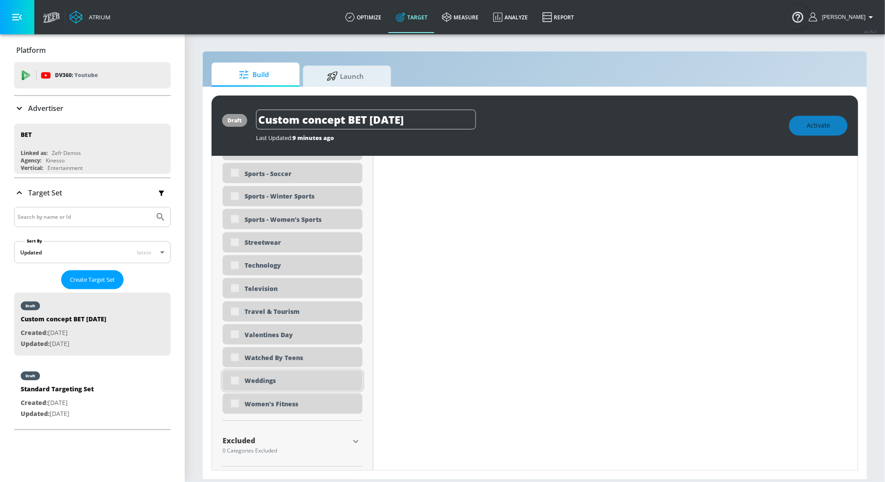
scroll to position [2628, 0]
click at [234, 377] on div "Weddings" at bounding box center [293, 377] width 140 height 20
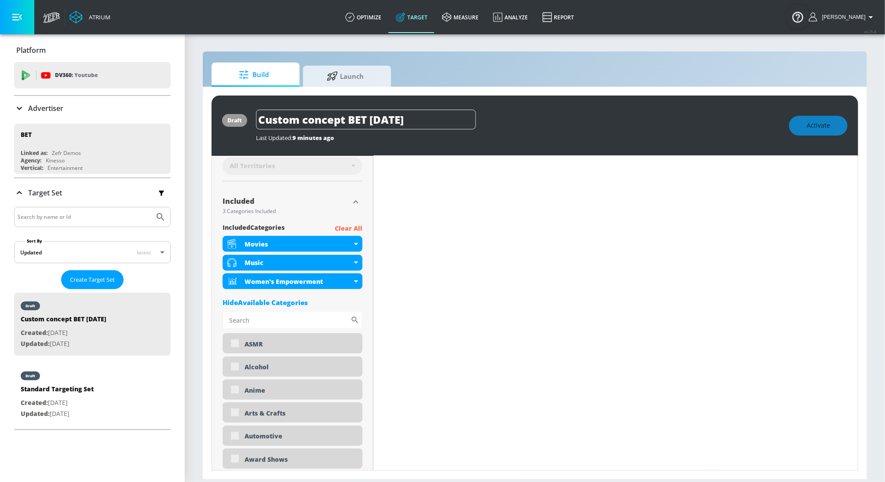
scroll to position [272, 0]
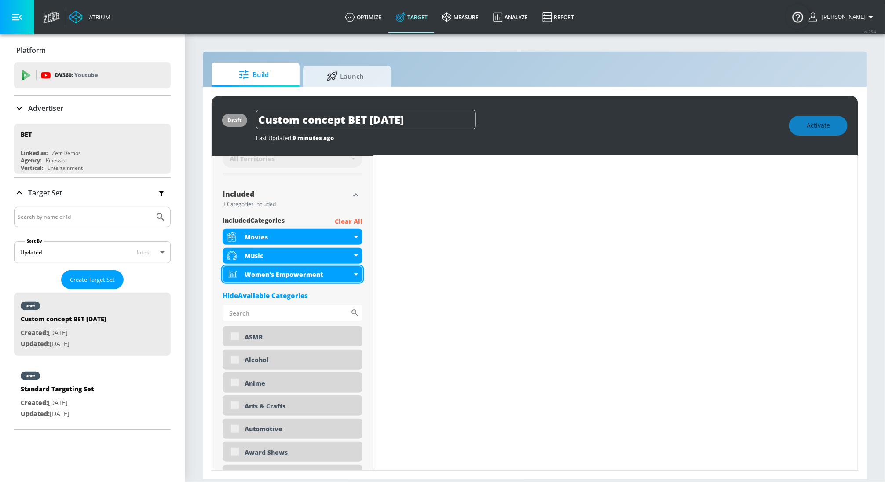
click at [355, 273] on icon at bounding box center [356, 274] width 4 height 2
click at [356, 275] on div "Women's Empowerment" at bounding box center [293, 274] width 140 height 16
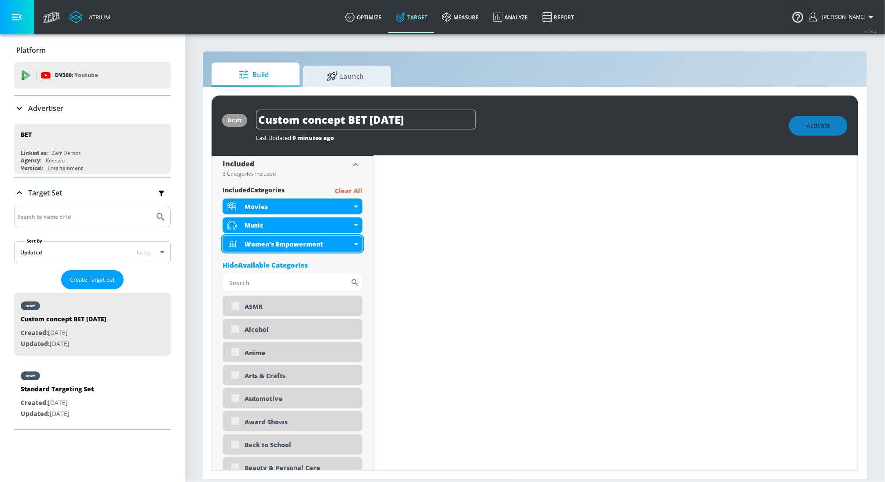
scroll to position [307, 0]
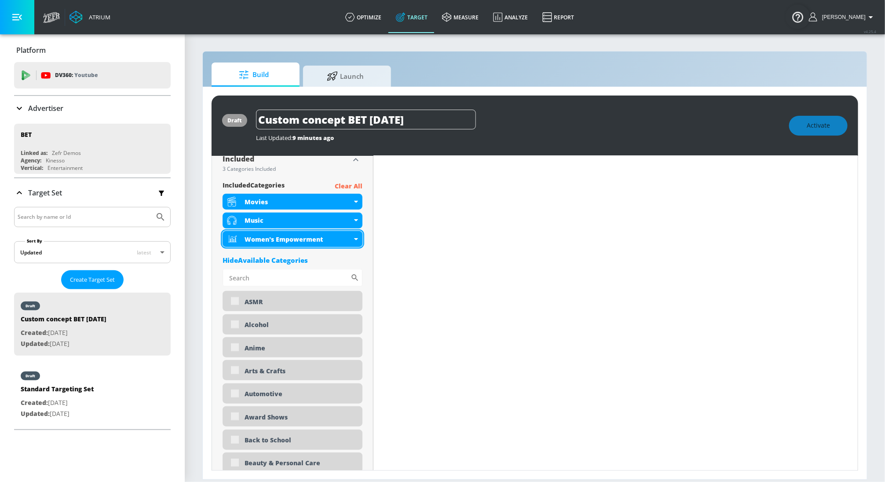
click at [357, 238] on icon at bounding box center [356, 239] width 4 height 2
click at [318, 237] on div "Women's Empowerment" at bounding box center [298, 239] width 107 height 8
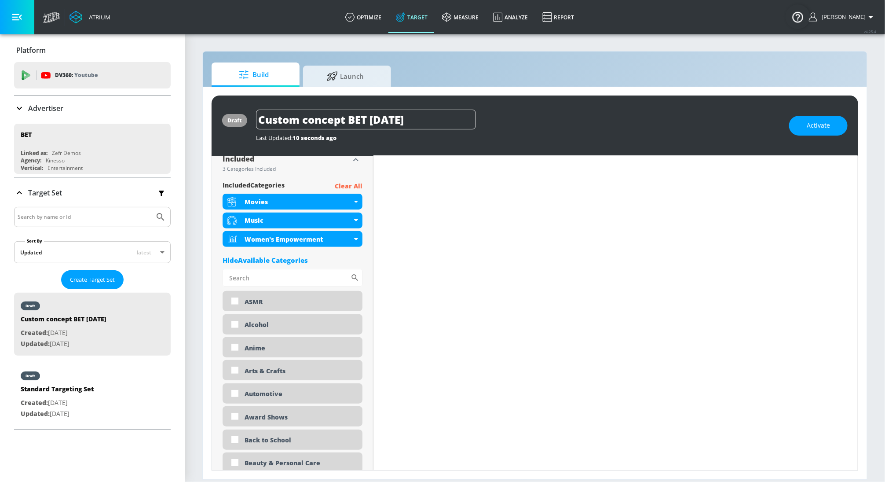
click at [318, 237] on div "Women's Empowerment" at bounding box center [298, 239] width 107 height 8
click at [299, 269] on div "Deactivate Category" at bounding box center [278, 269] width 66 height 6
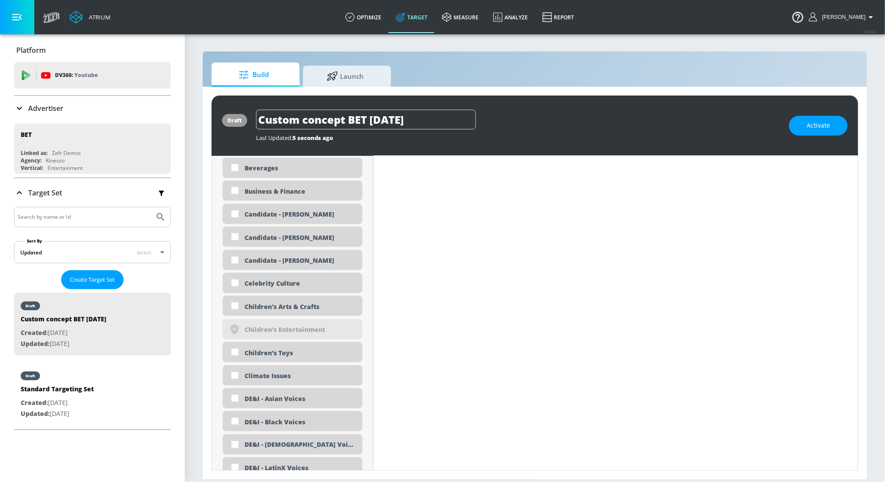
scroll to position [601, 0]
